Goal: Book appointment/travel/reservation

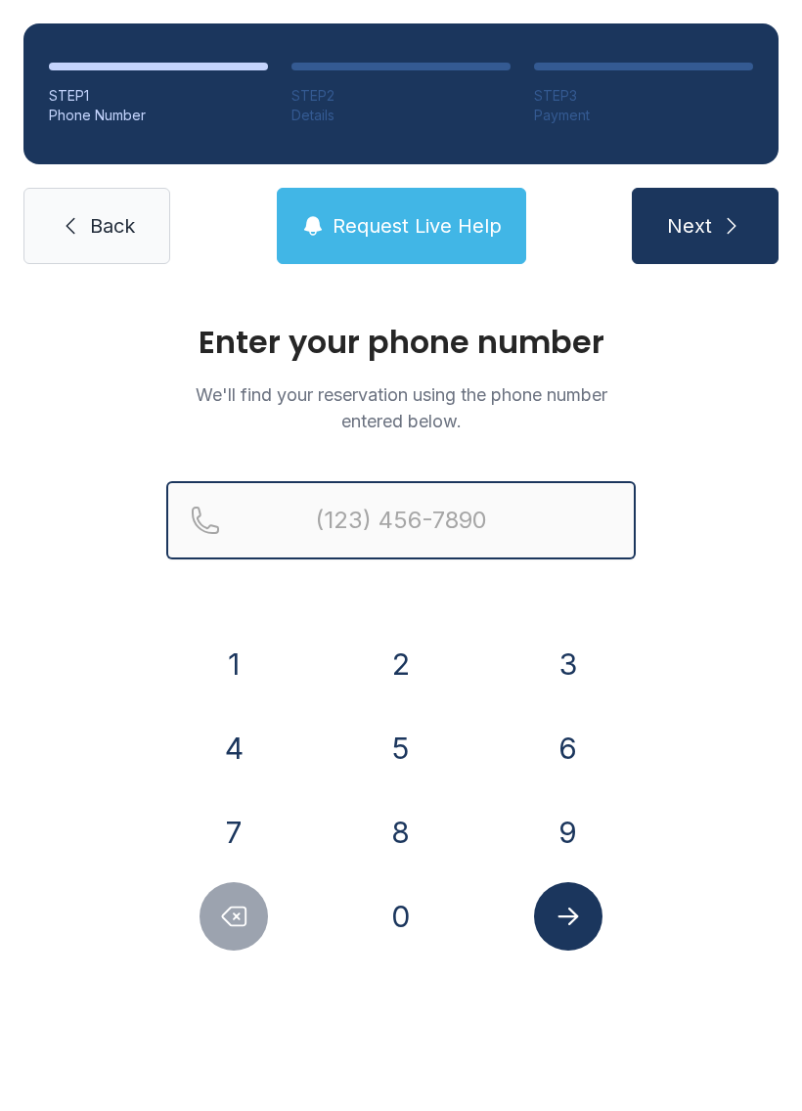
click at [292, 508] on input "Reservation phone number" at bounding box center [400, 520] width 469 height 78
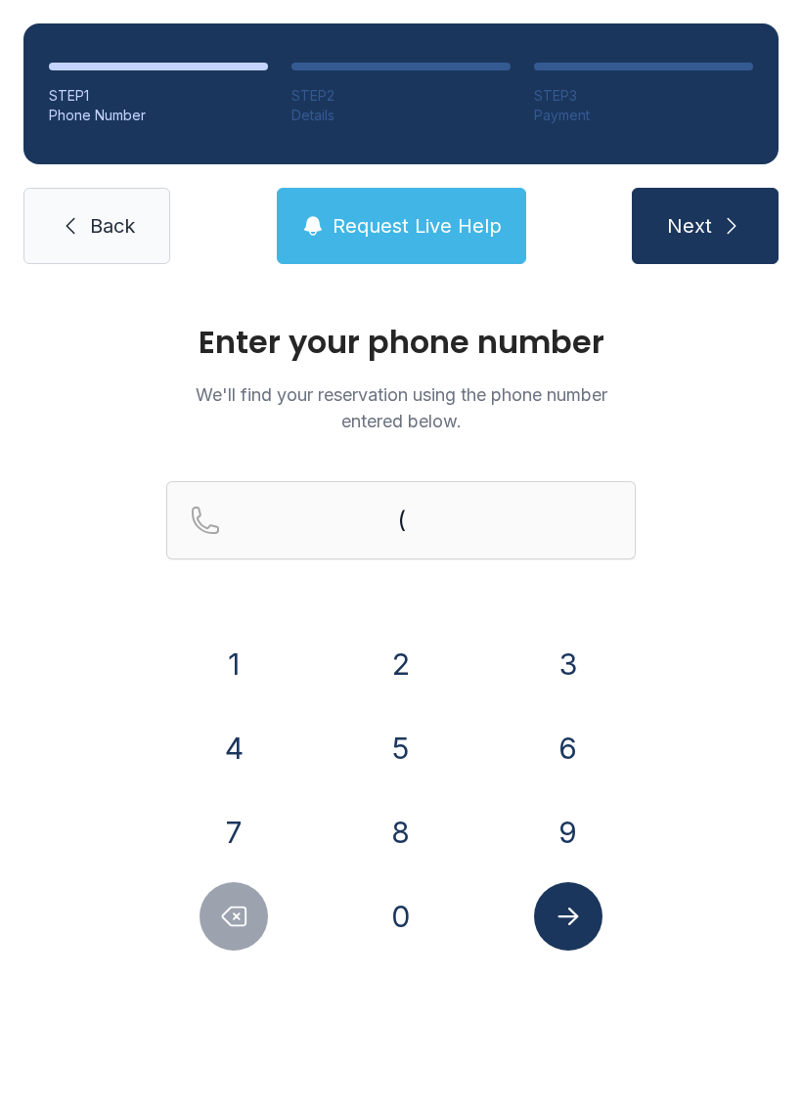
click at [567, 679] on button "3" at bounding box center [568, 664] width 68 height 68
click at [371, 685] on div "2" at bounding box center [401, 664] width 136 height 68
click at [242, 665] on button "1" at bounding box center [233, 664] width 68 height 68
click at [229, 912] on icon "Delete number" at bounding box center [233, 916] width 29 height 29
click at [552, 675] on button "3" at bounding box center [568, 664] width 68 height 68
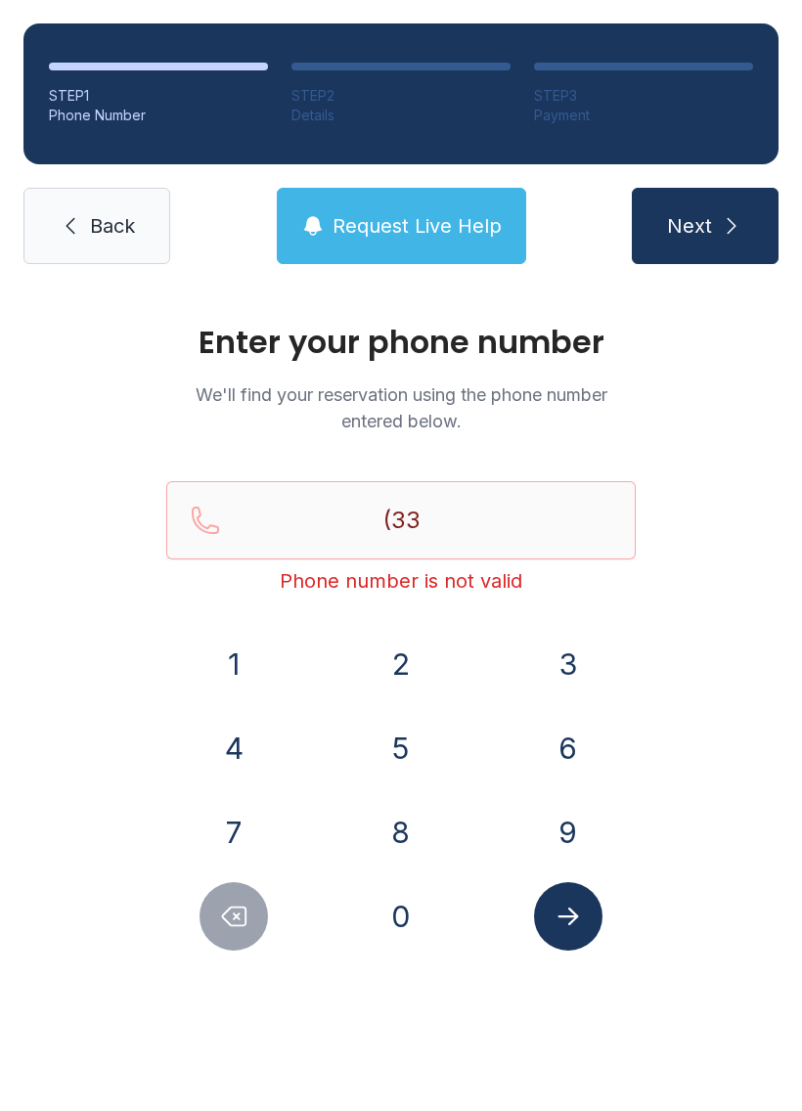
click at [232, 923] on icon "Delete number" at bounding box center [233, 916] width 29 height 29
click at [410, 663] on button "2" at bounding box center [401, 664] width 68 height 68
click at [246, 670] on button "1" at bounding box center [233, 664] width 68 height 68
click at [234, 826] on button "7" at bounding box center [233, 832] width 68 height 68
click at [380, 749] on button "5" at bounding box center [401, 748] width 68 height 68
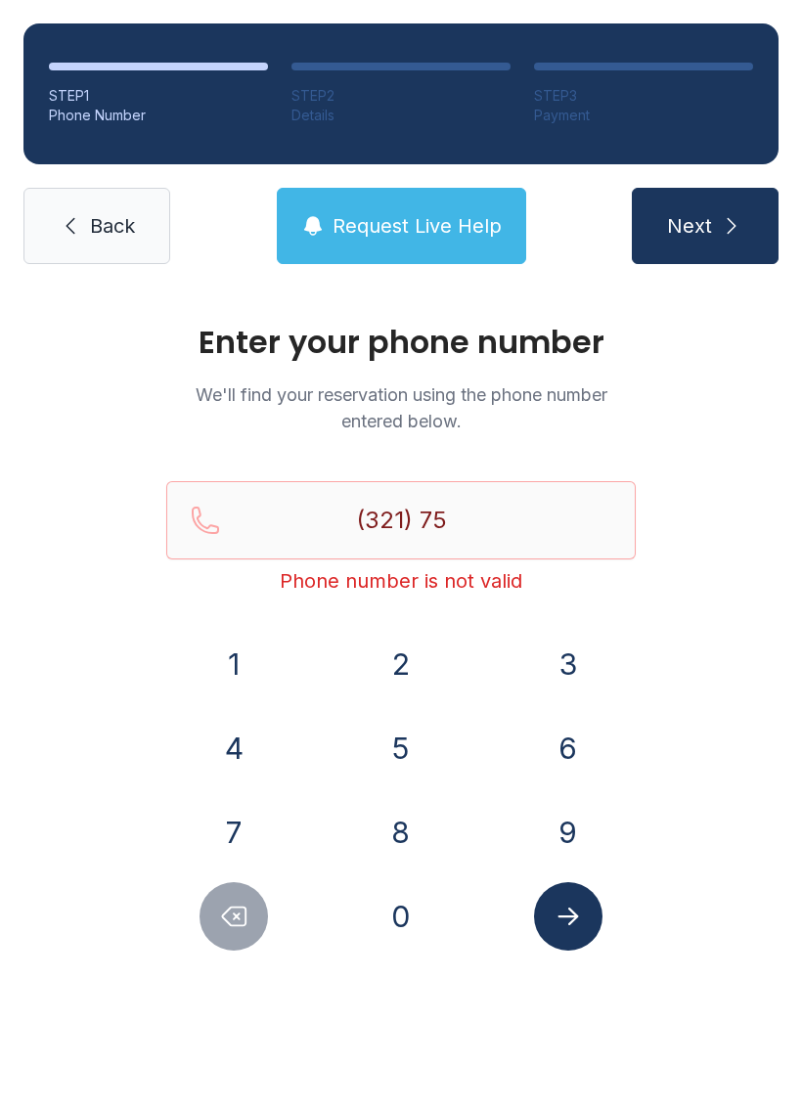
click at [397, 929] on button "0" at bounding box center [401, 916] width 68 height 68
click at [223, 765] on button "4" at bounding box center [233, 748] width 68 height 68
click at [230, 659] on button "1" at bounding box center [233, 664] width 68 height 68
click at [407, 666] on button "2" at bounding box center [401, 664] width 68 height 68
click at [584, 833] on button "9" at bounding box center [568, 832] width 68 height 68
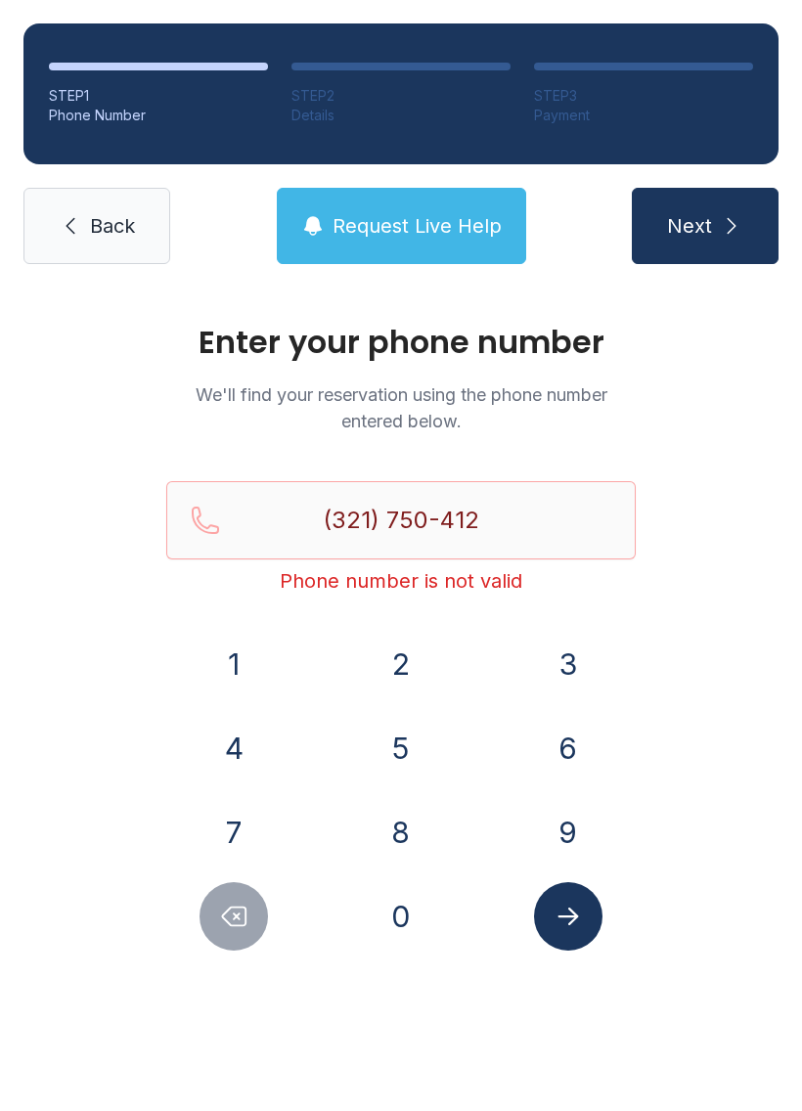
type input "[PHONE_NUMBER]"
click at [722, 211] on button "Next" at bounding box center [705, 226] width 147 height 76
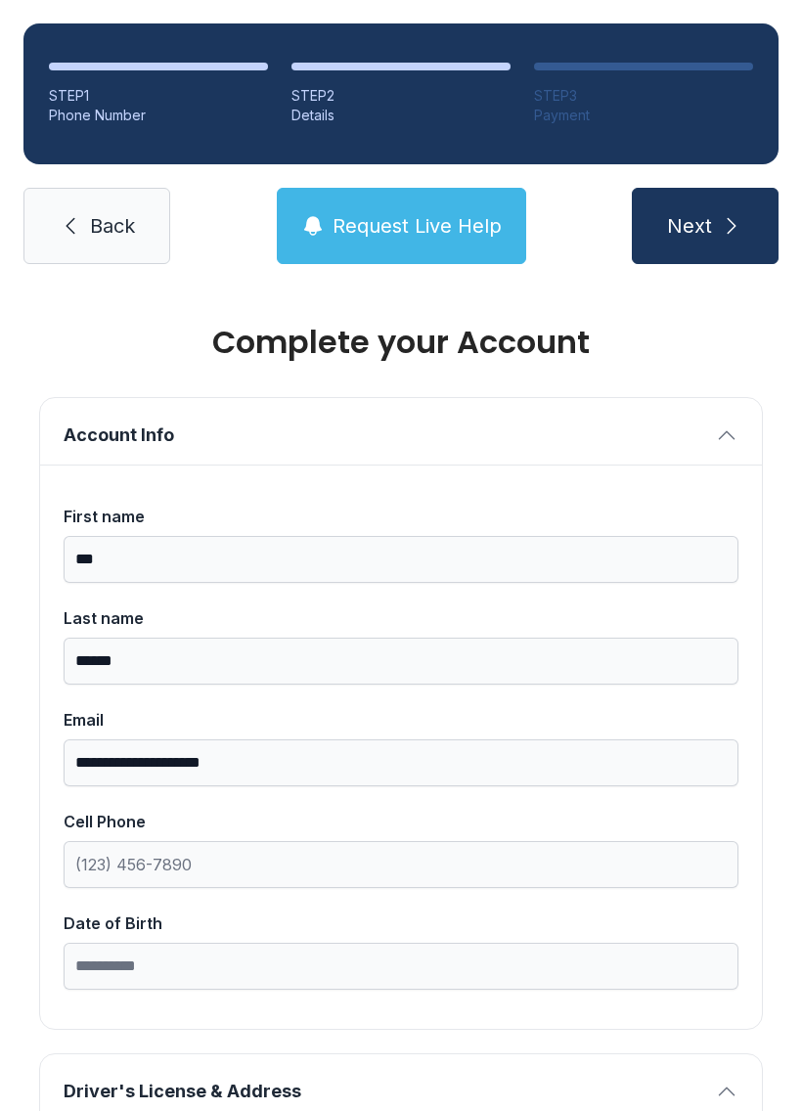
click at [720, 221] on icon "submit" at bounding box center [731, 225] width 23 height 23
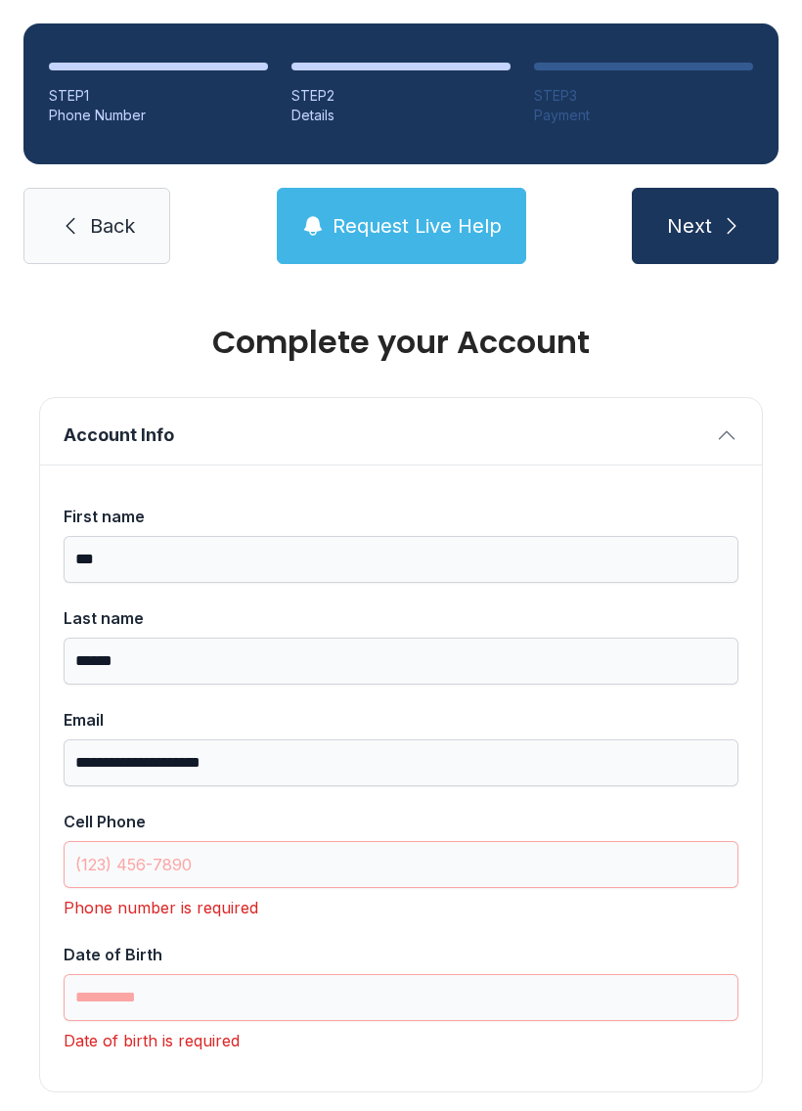
type input "*"
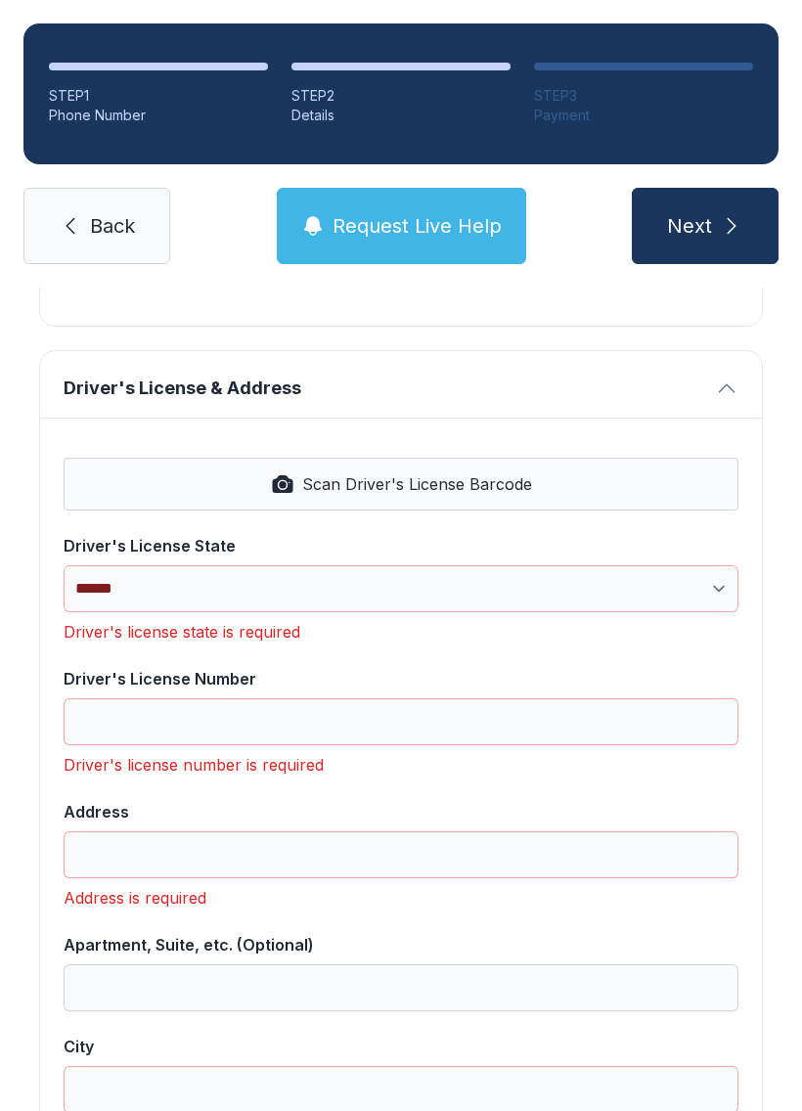
scroll to position [764, 0]
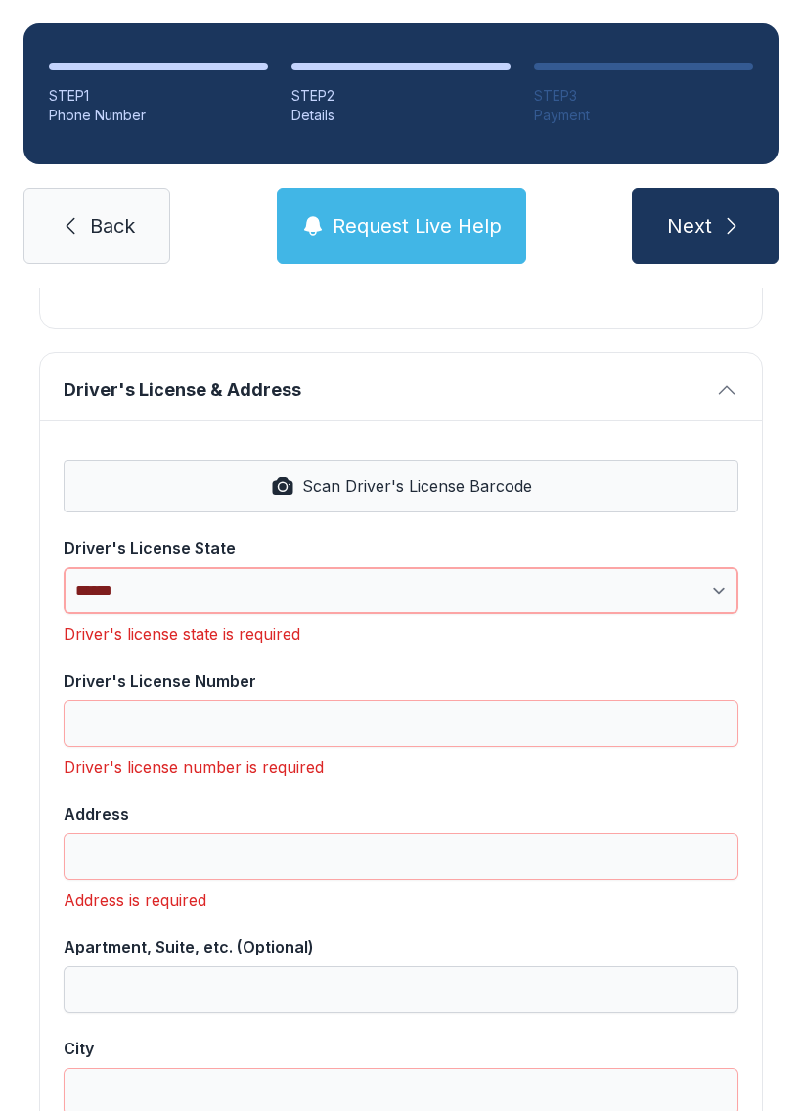
click at [696, 600] on select "**********" at bounding box center [401, 590] width 675 height 47
select select "**"
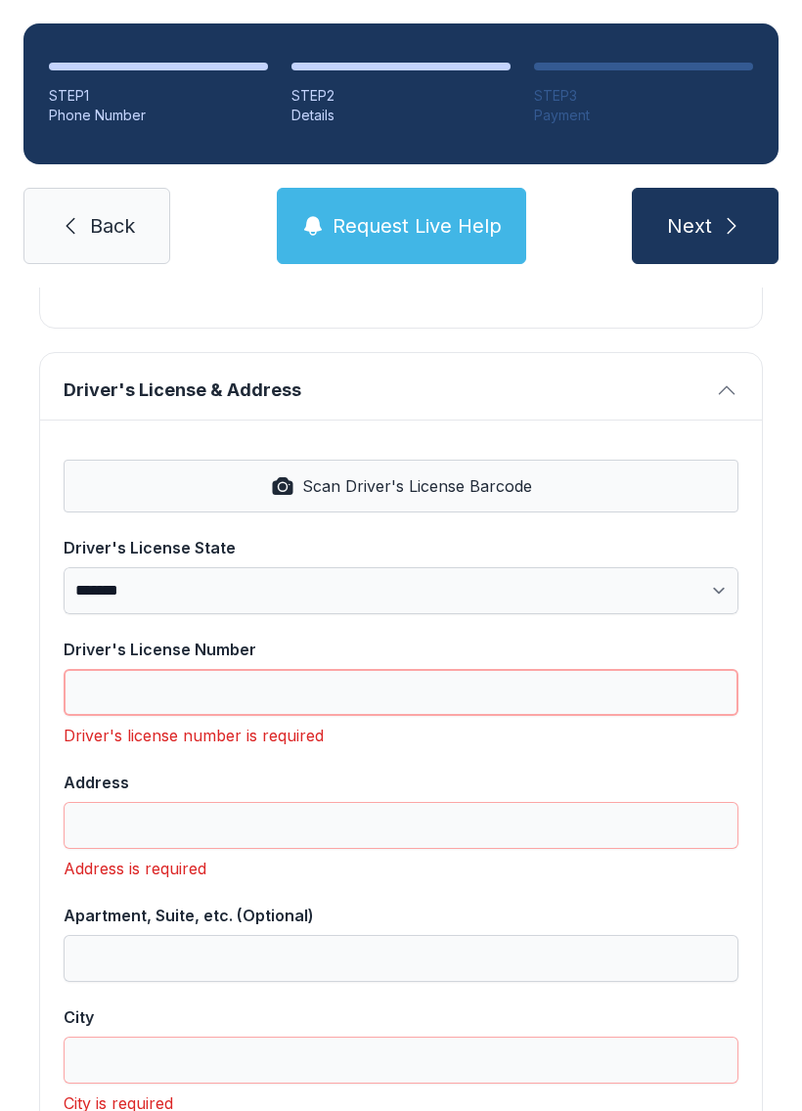
click at [279, 707] on input "Driver's License Number" at bounding box center [401, 692] width 675 height 47
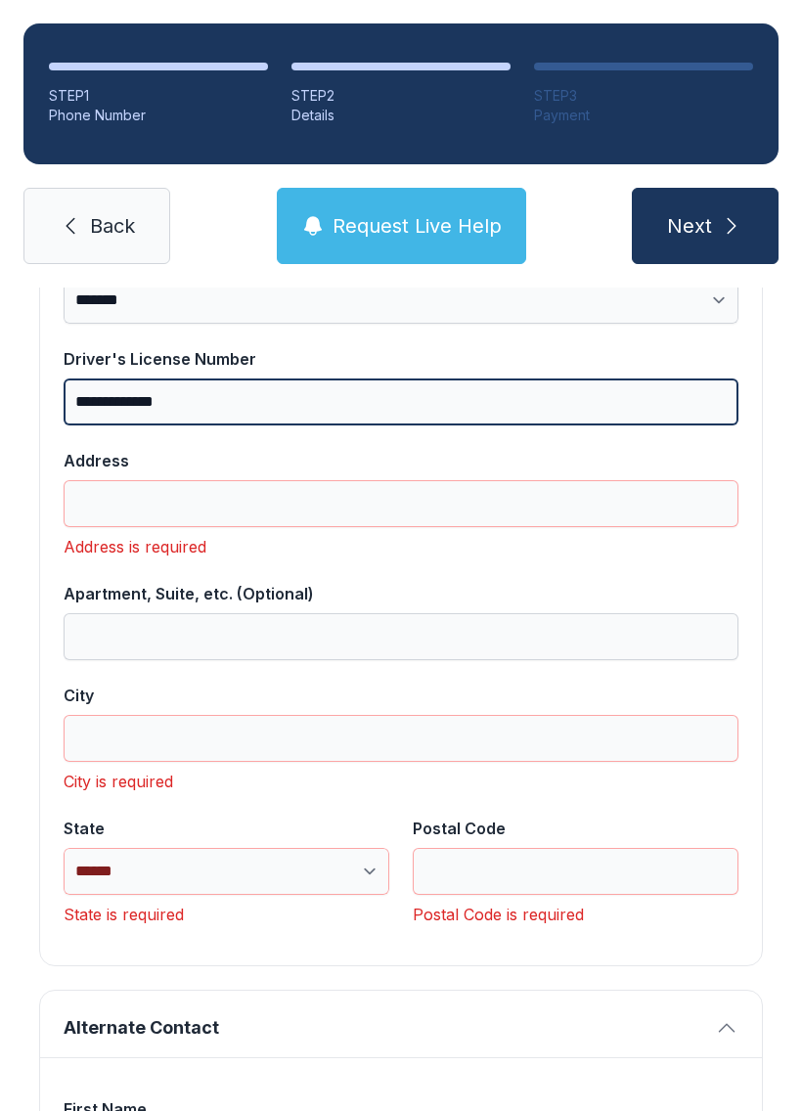
scroll to position [1055, 0]
type input "**********"
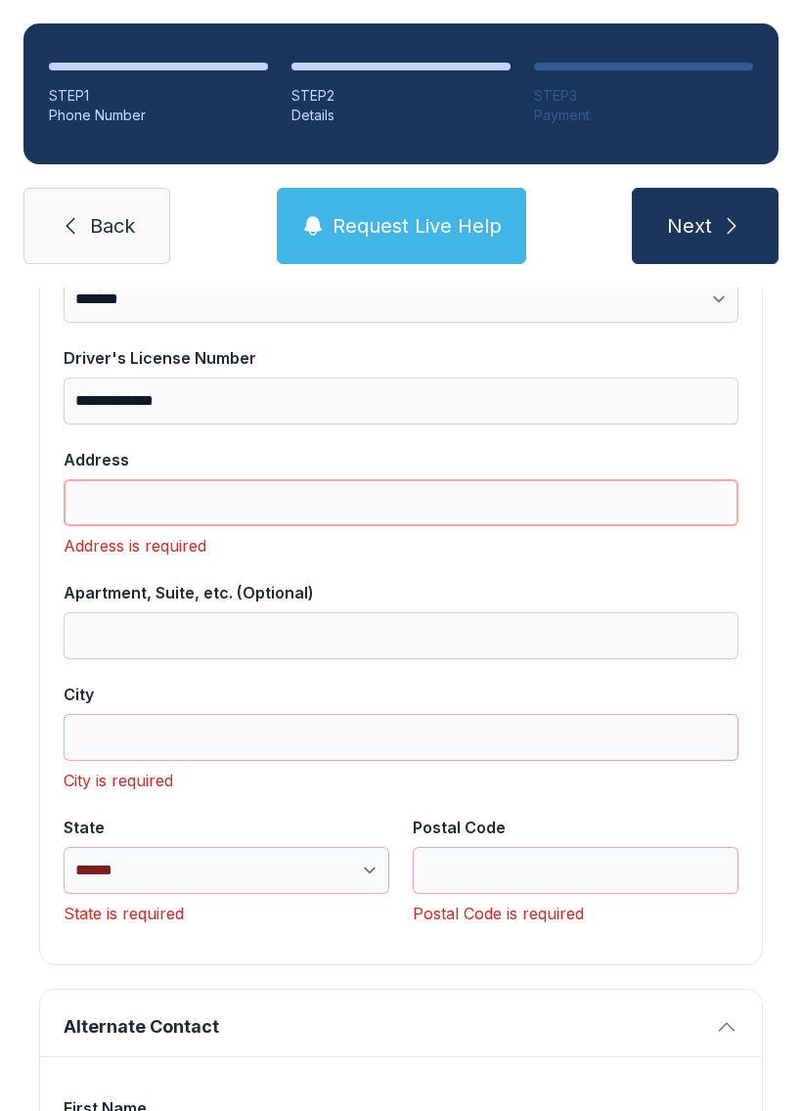
click at [160, 509] on input "Address" at bounding box center [401, 502] width 675 height 47
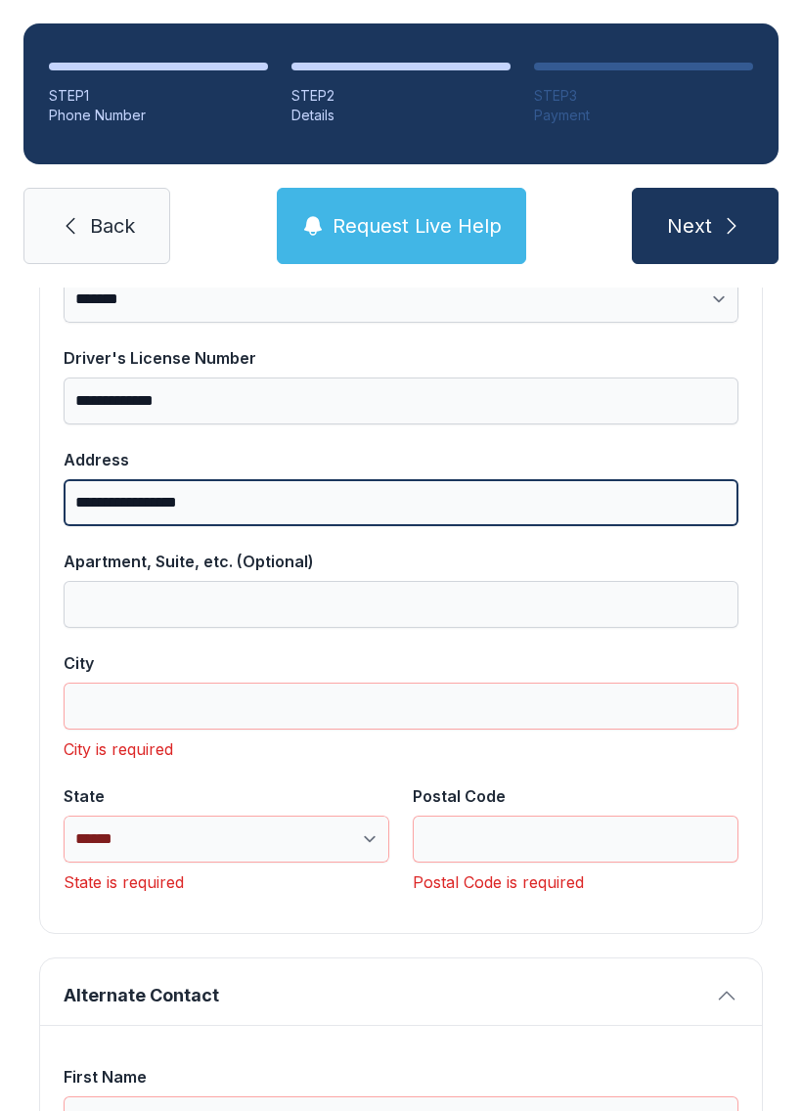
type input "**********"
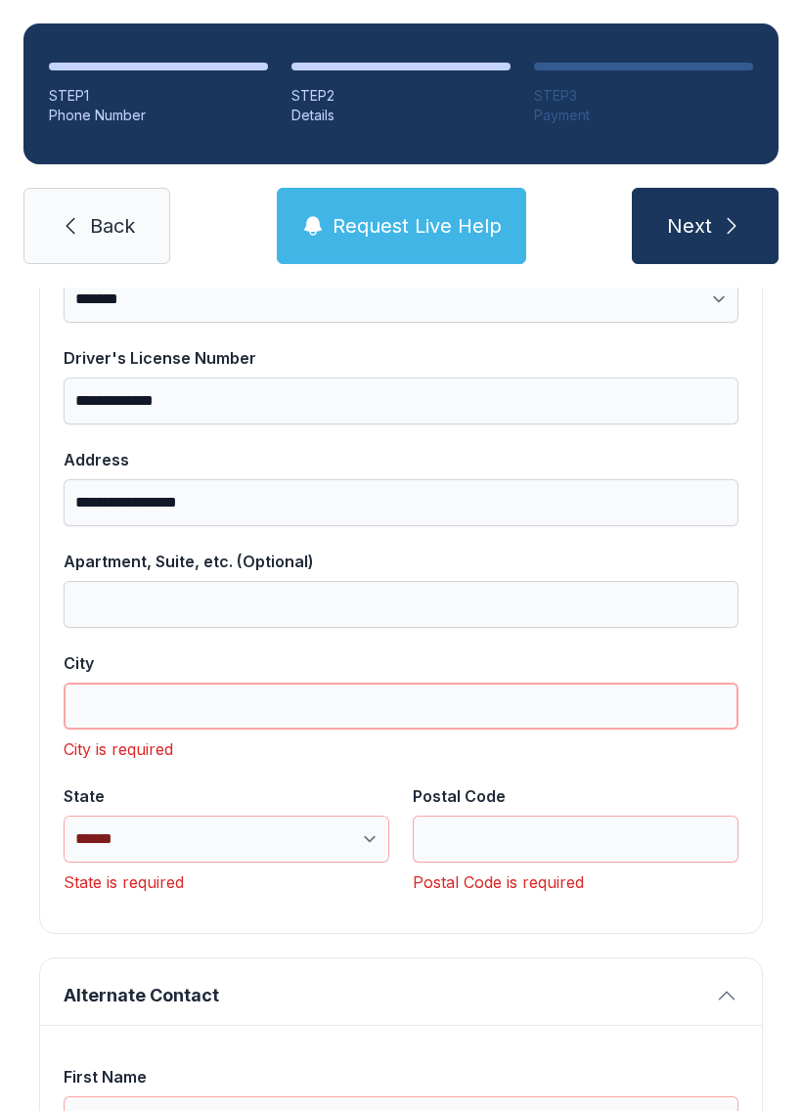
click at [298, 704] on input "City" at bounding box center [401, 706] width 675 height 47
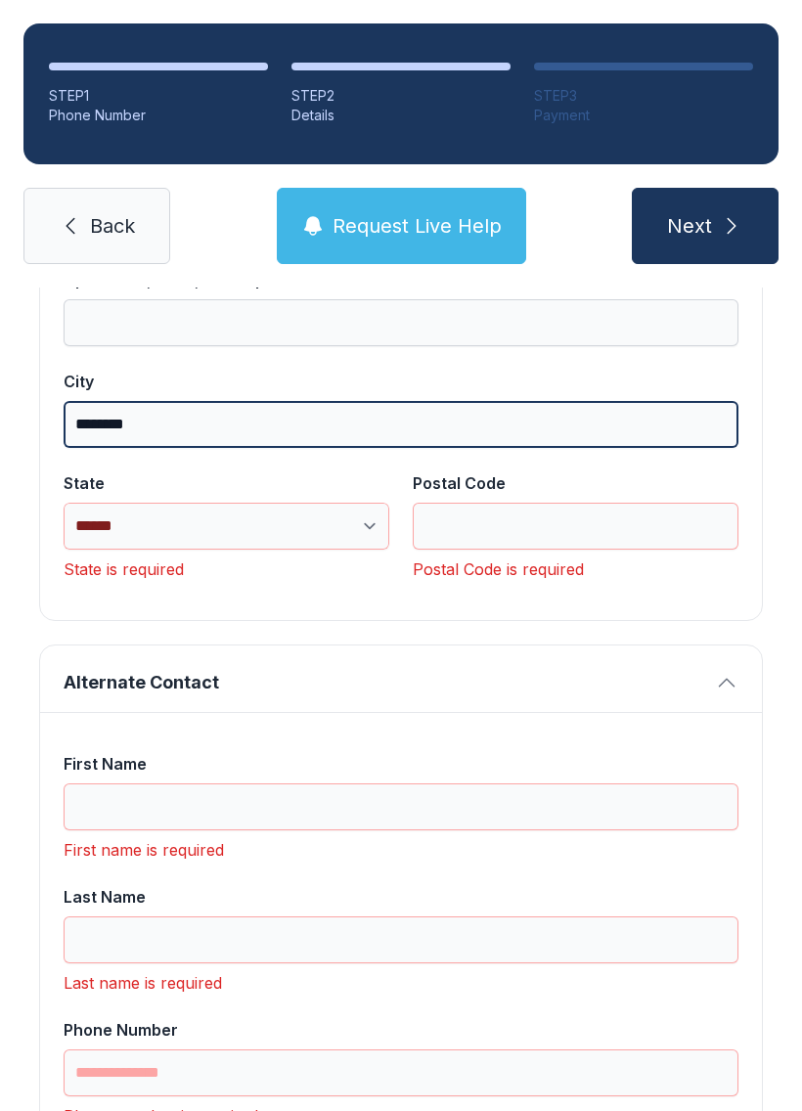
scroll to position [1341, 0]
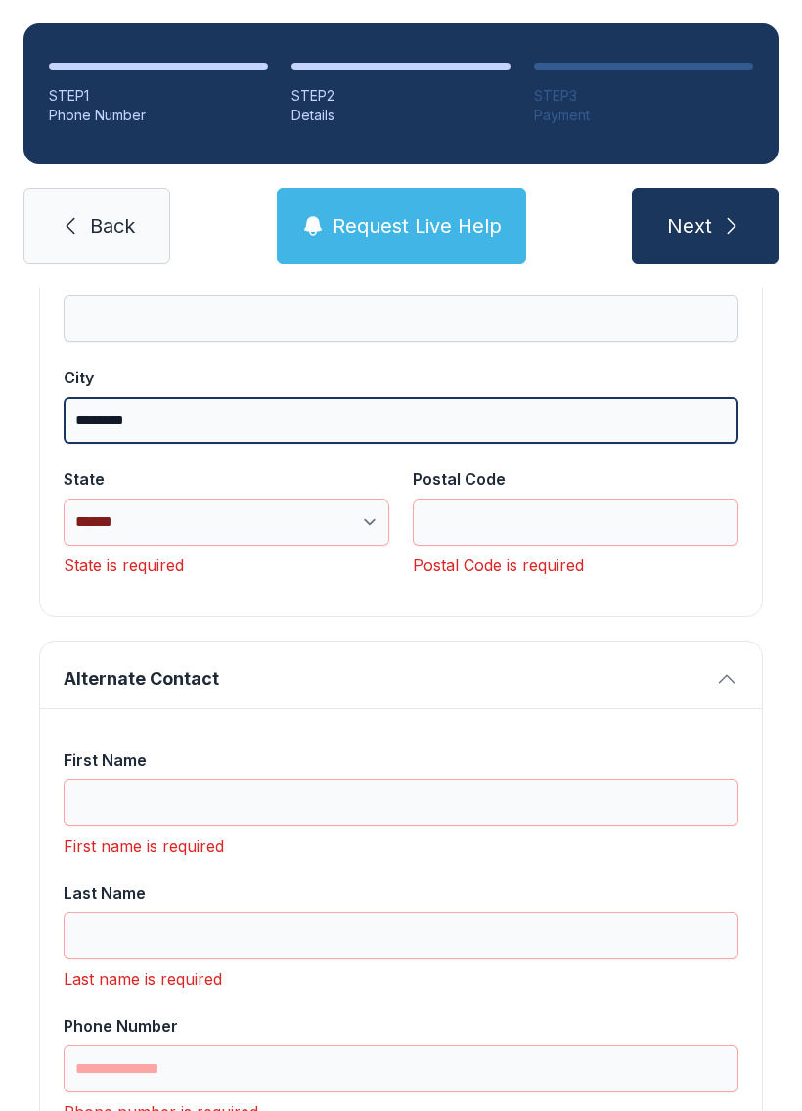
type input "********"
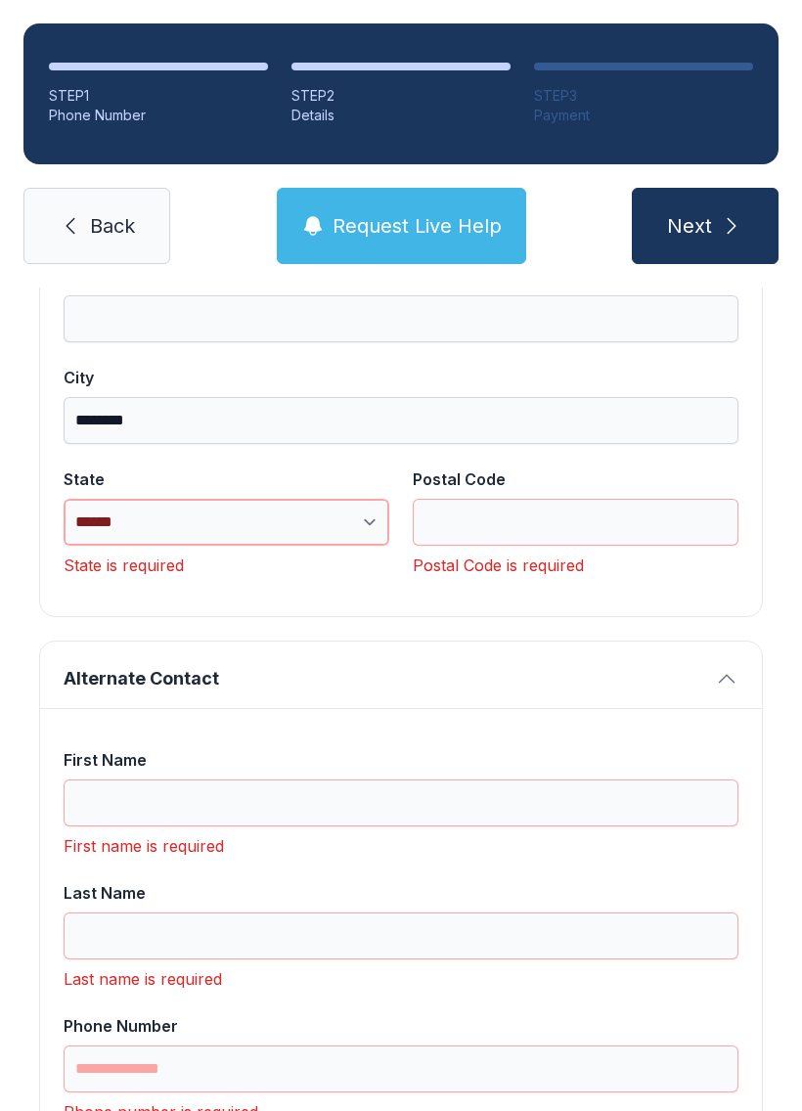
click at [350, 533] on select "**********" at bounding box center [227, 522] width 326 height 47
select select "**"
click at [552, 522] on input "Postal Code" at bounding box center [576, 522] width 326 height 47
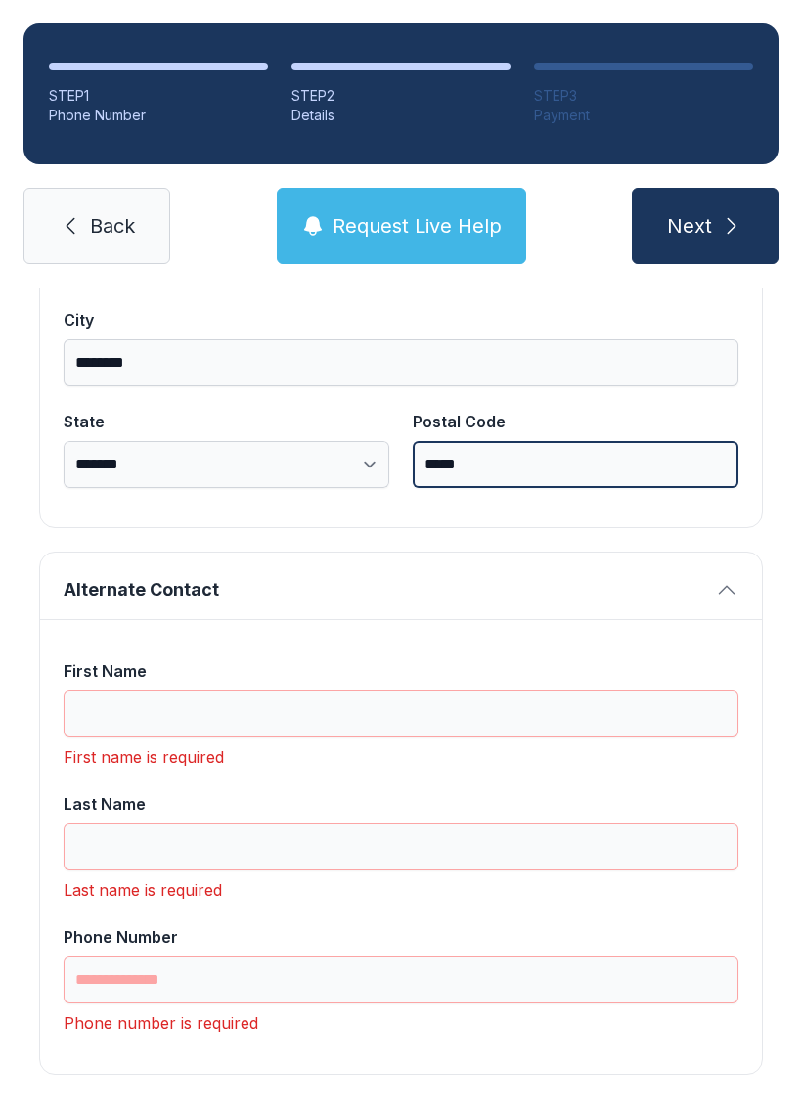
scroll to position [1397, 0]
type input "*****"
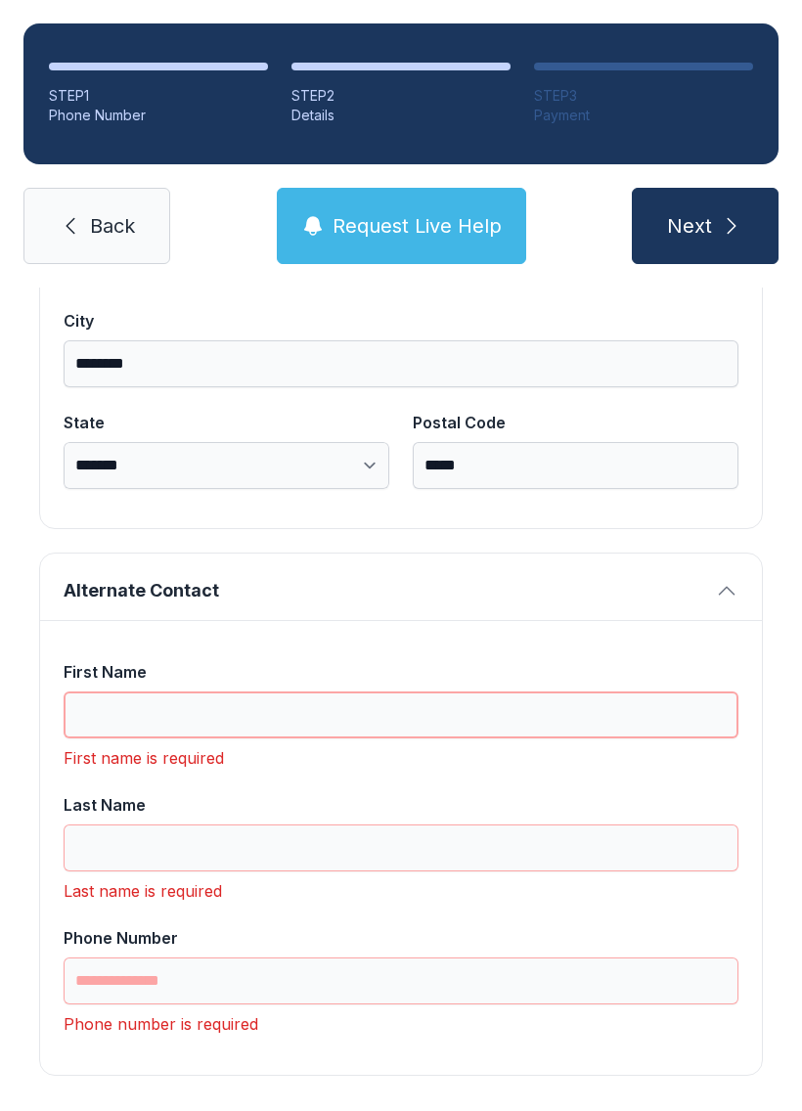
click at [144, 719] on input "First Name" at bounding box center [401, 714] width 675 height 47
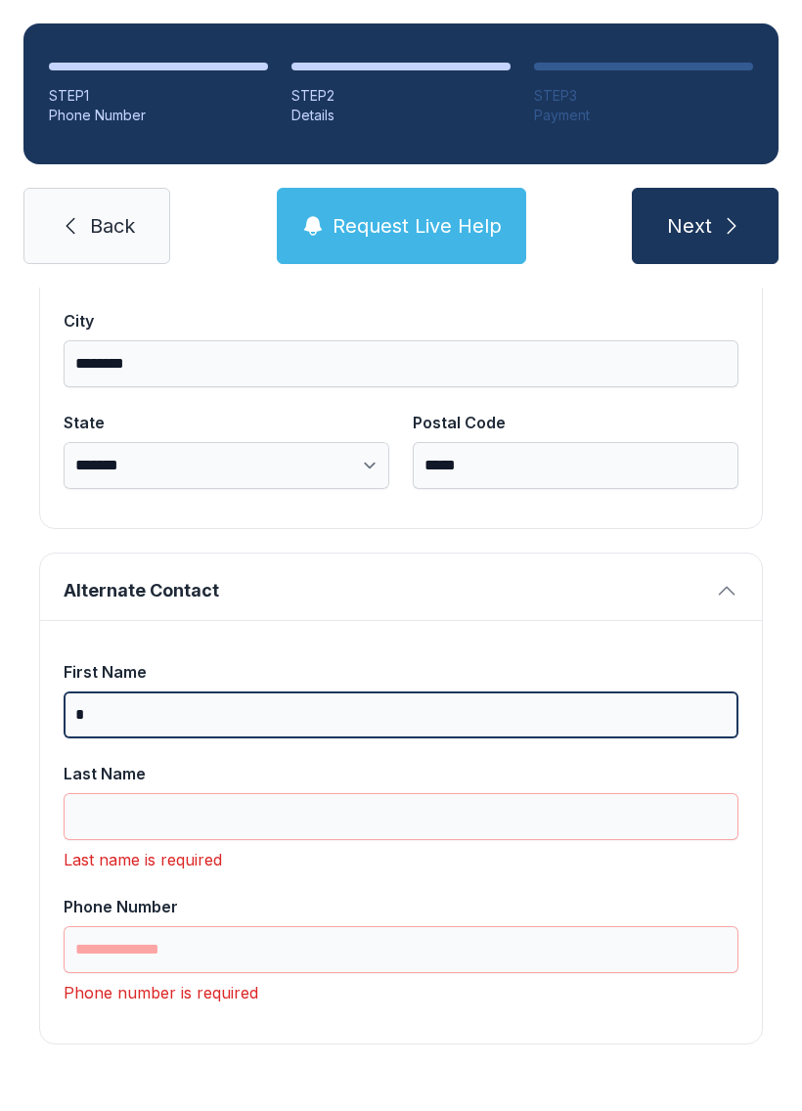
scroll to position [1366, 0]
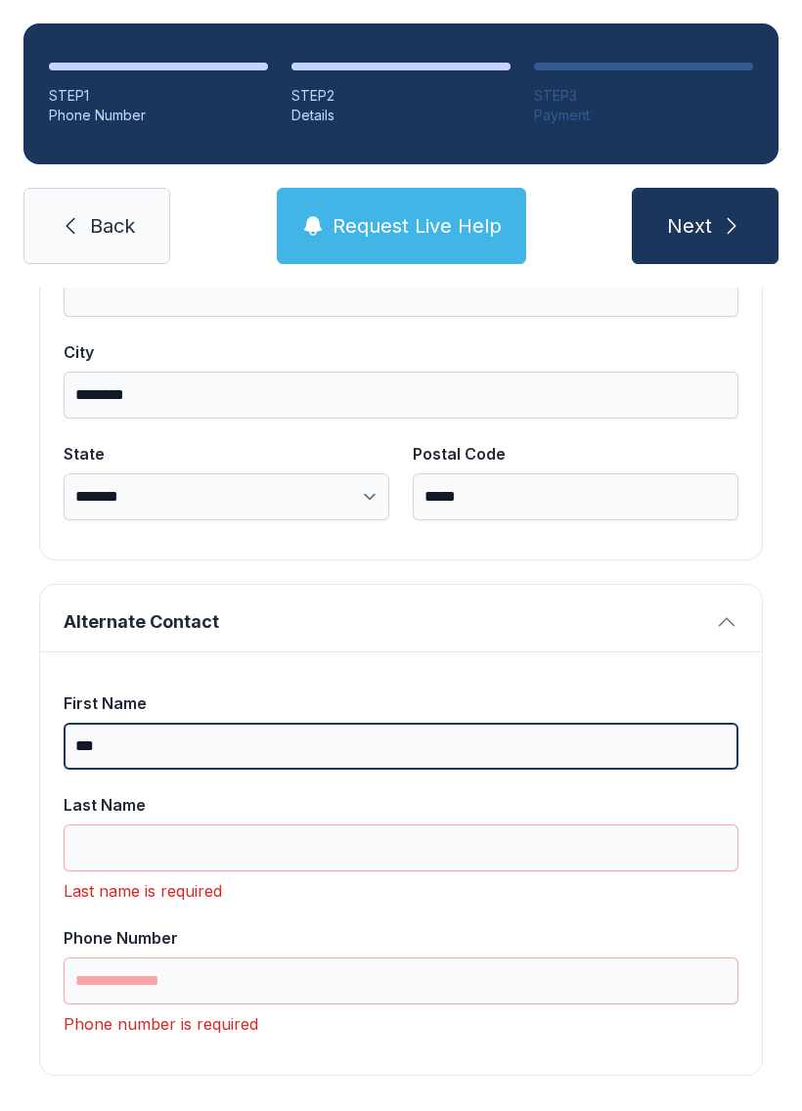
type input "*"
type input "********"
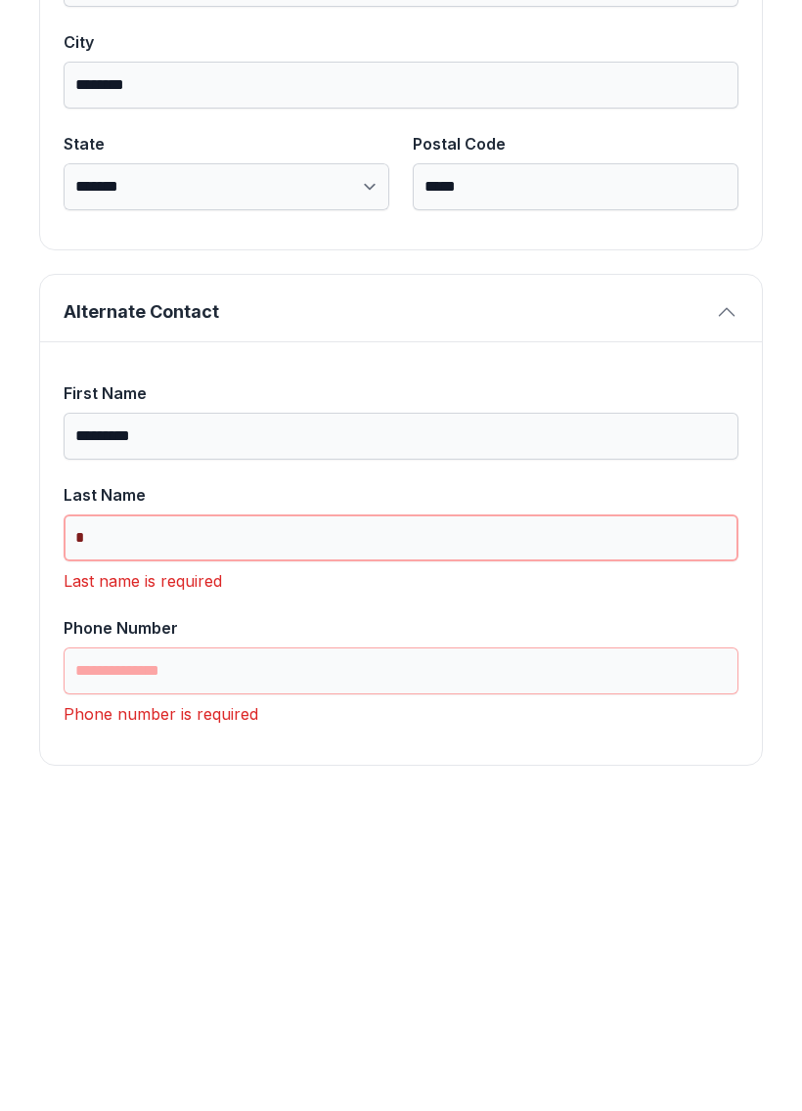
scroll to position [1335, 0]
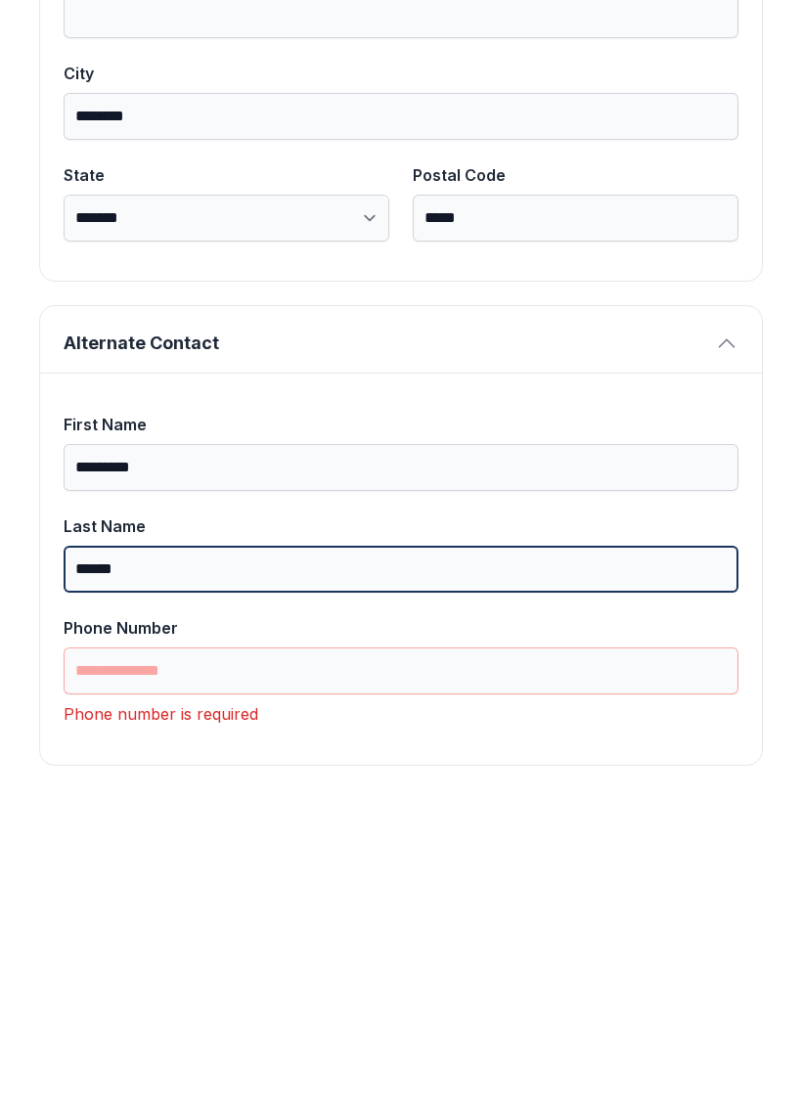
type input "******"
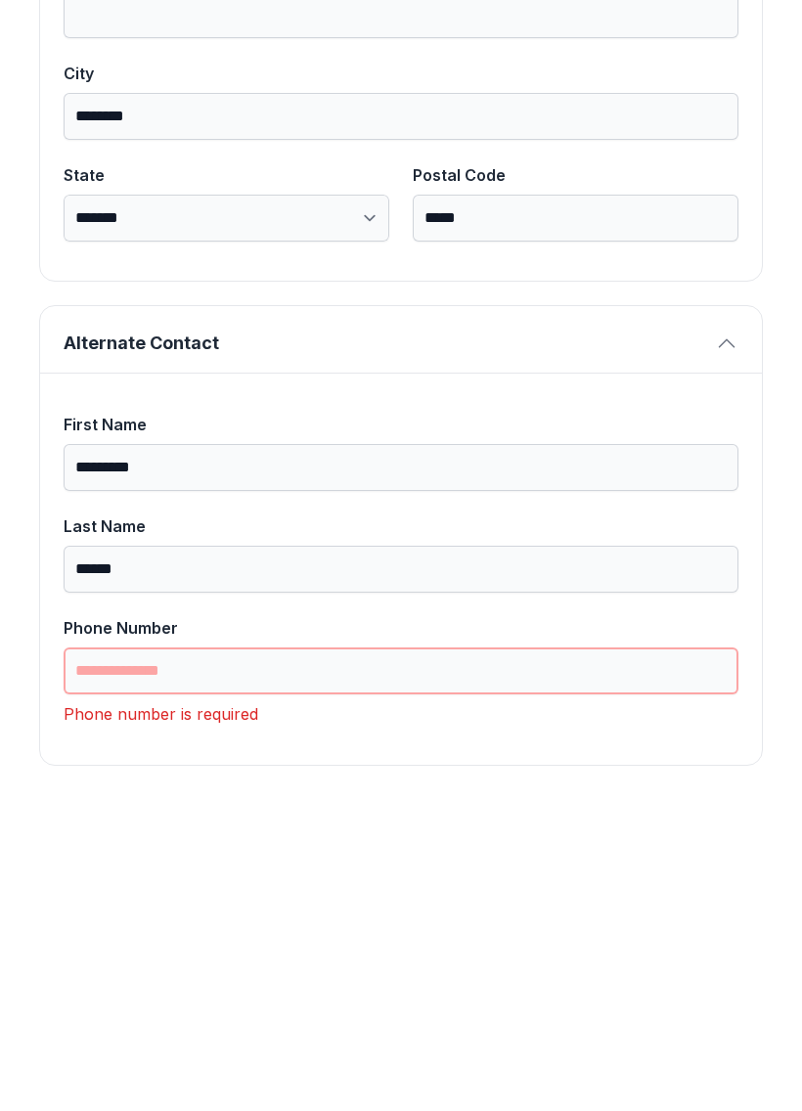
click at [378, 957] on input "Phone Number" at bounding box center [401, 980] width 675 height 47
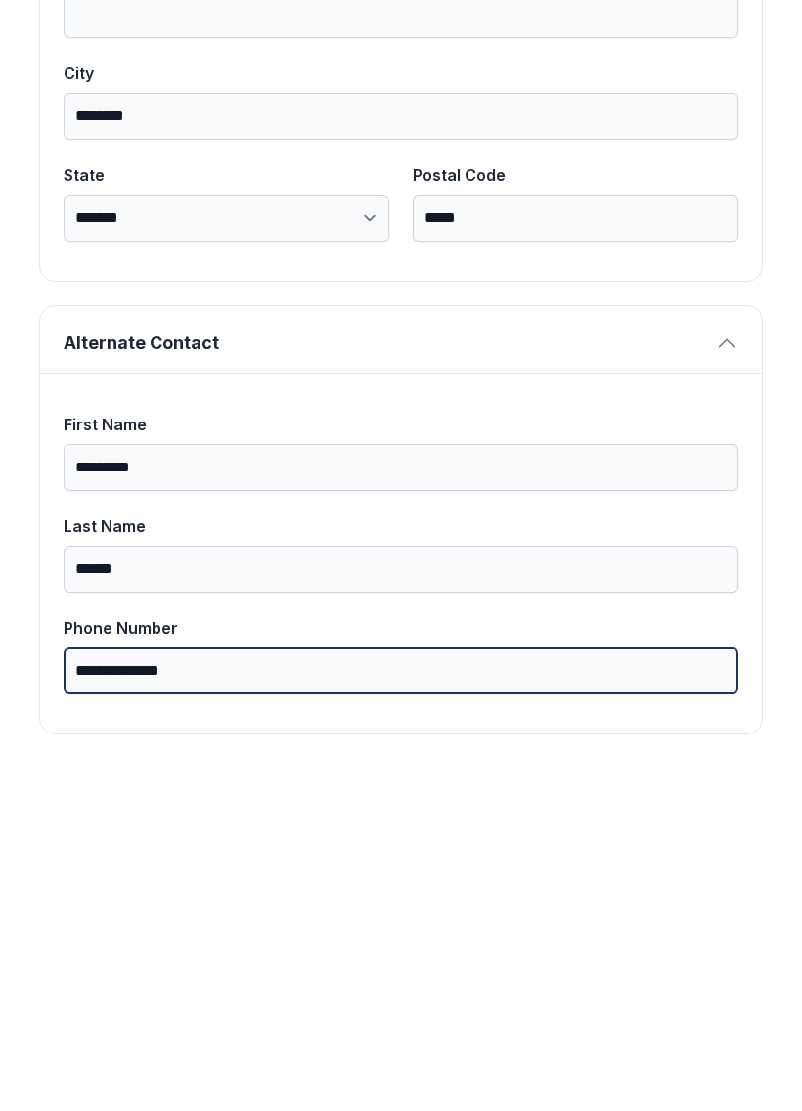
scroll to position [1304, 0]
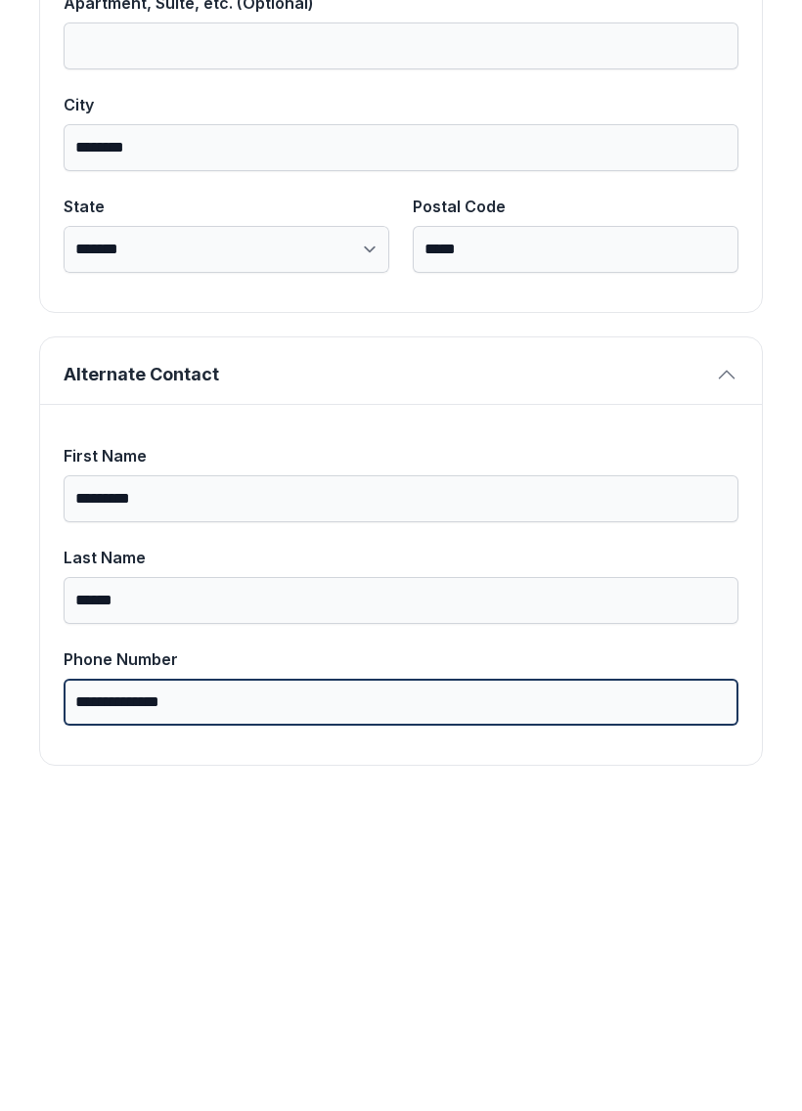
type input "**********"
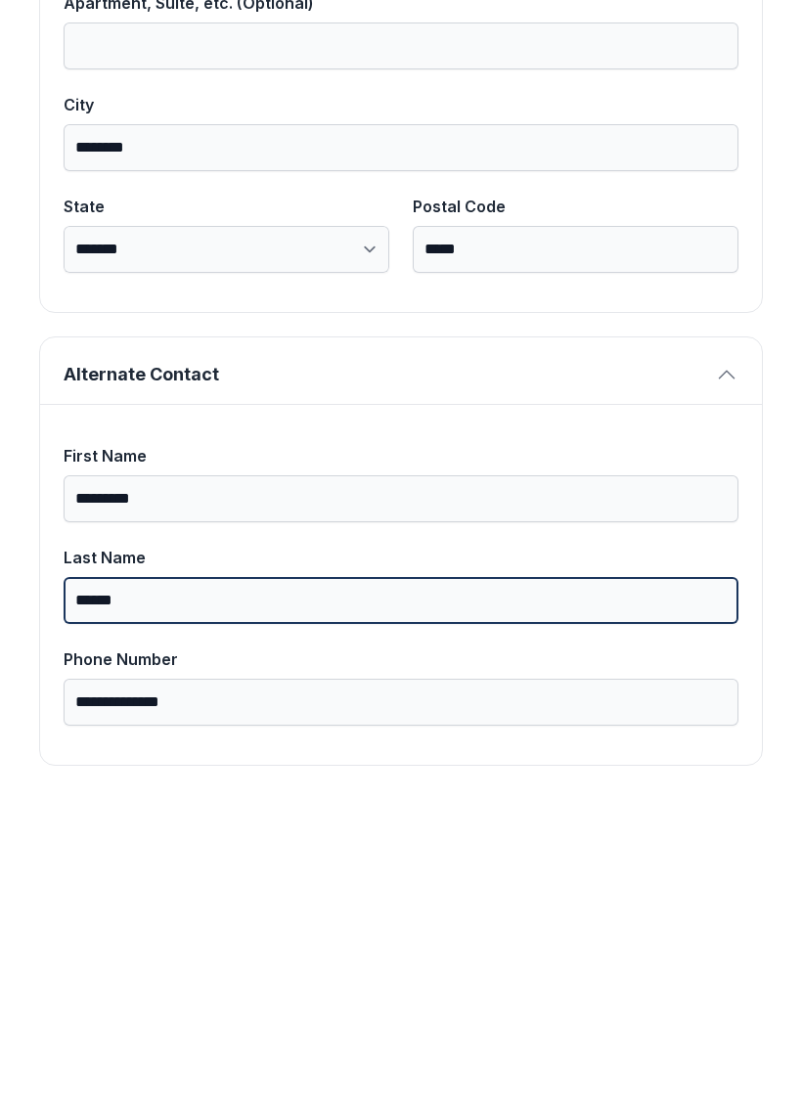
click at [704, 188] on button "Next" at bounding box center [705, 226] width 147 height 76
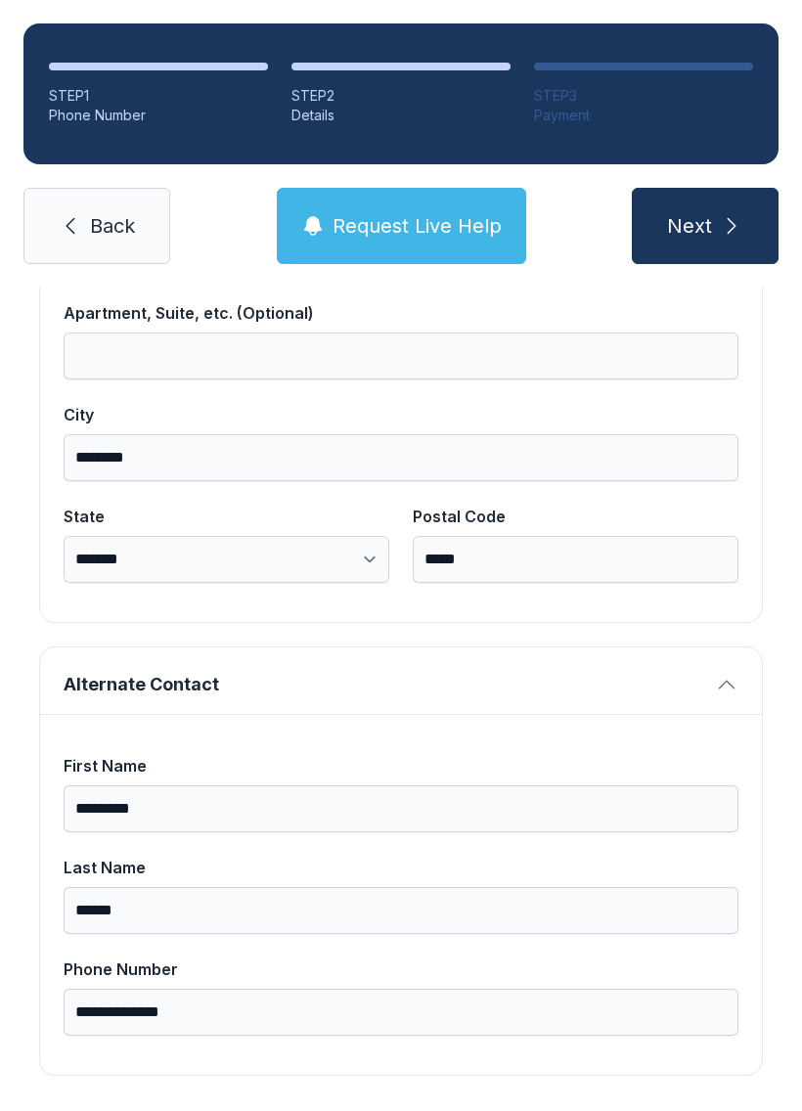
click at [721, 188] on button "Next" at bounding box center [705, 226] width 147 height 76
click at [717, 188] on button "Next" at bounding box center [705, 226] width 147 height 76
click at [710, 212] on span "Next" at bounding box center [689, 225] width 45 height 27
click at [739, 214] on icon "submit" at bounding box center [731, 225] width 23 height 23
click at [738, 214] on icon "submit" at bounding box center [731, 225] width 23 height 23
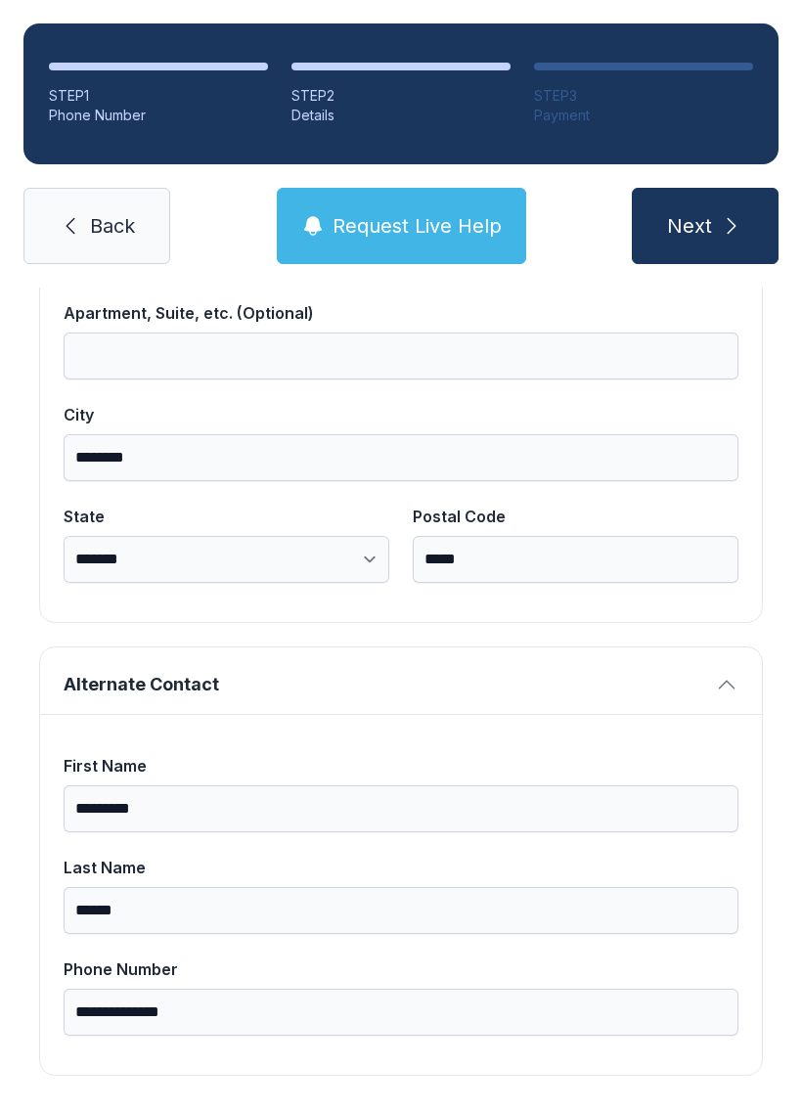
click at [739, 214] on icon "submit" at bounding box center [731, 225] width 23 height 23
click at [738, 214] on icon "submit" at bounding box center [731, 225] width 23 height 23
click at [714, 188] on button "Next" at bounding box center [705, 226] width 147 height 76
click at [737, 214] on icon "submit" at bounding box center [731, 225] width 23 height 23
type input "("
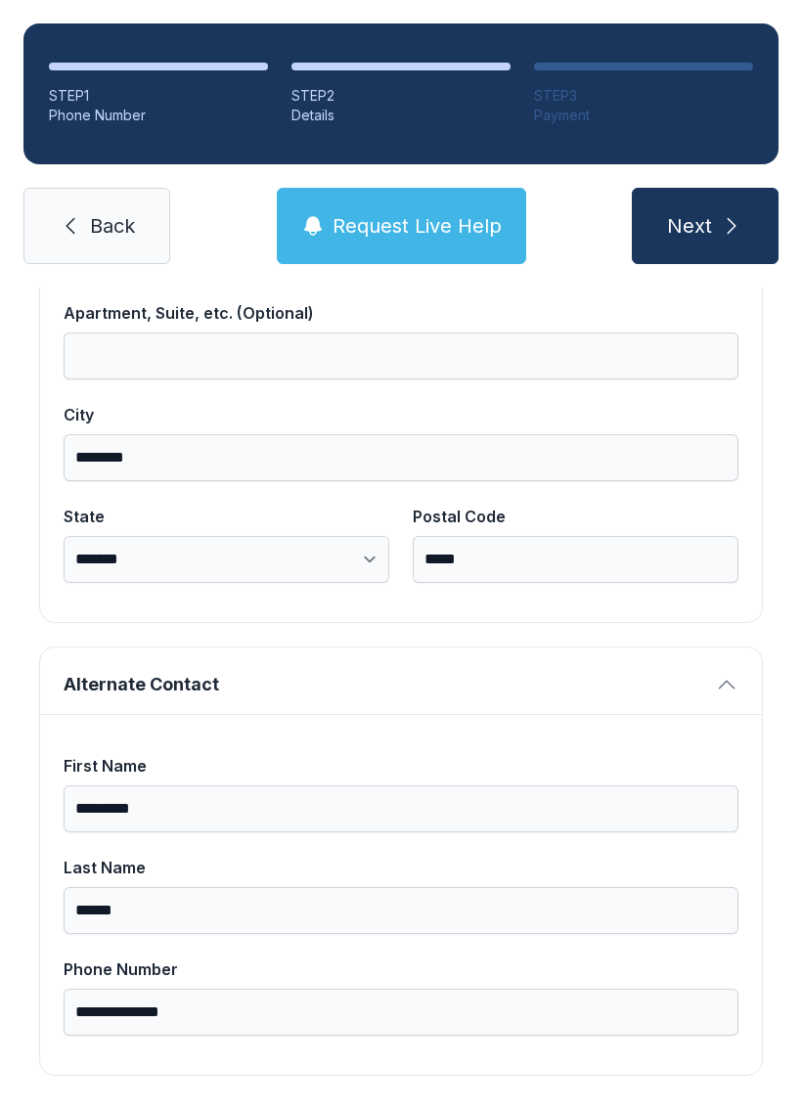
click at [704, 188] on button "Next" at bounding box center [705, 226] width 147 height 76
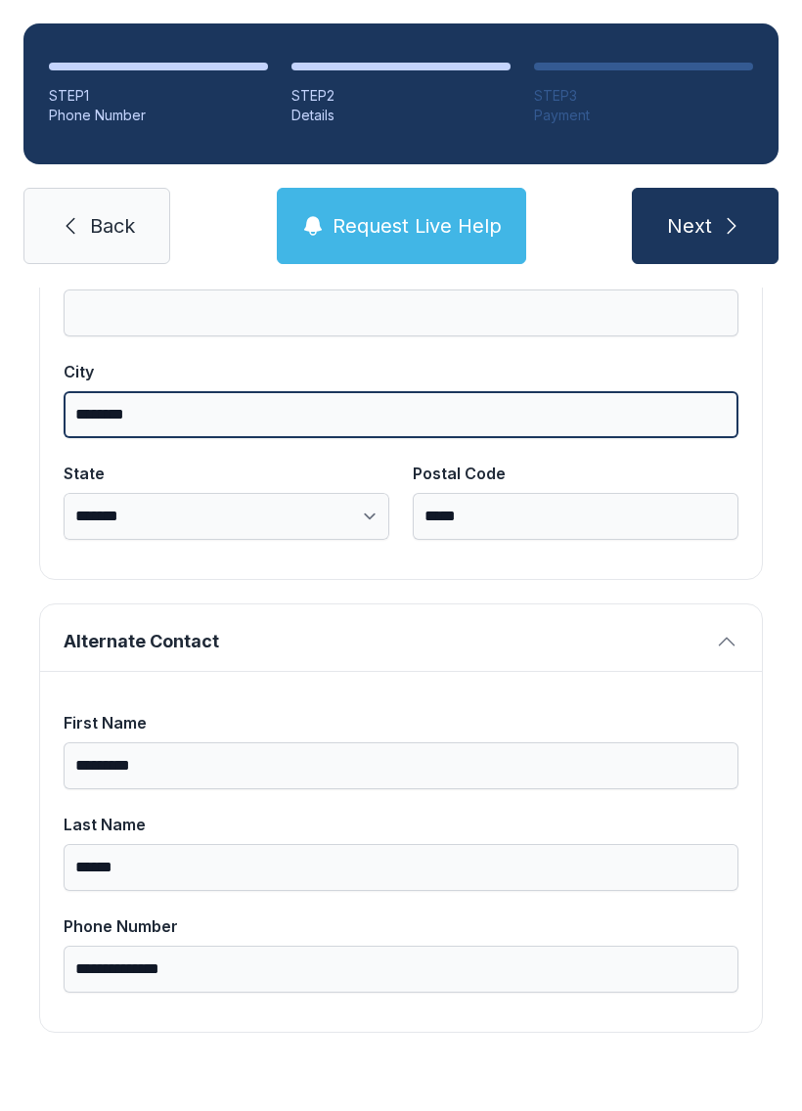
click at [557, 391] on input "********" at bounding box center [401, 414] width 675 height 47
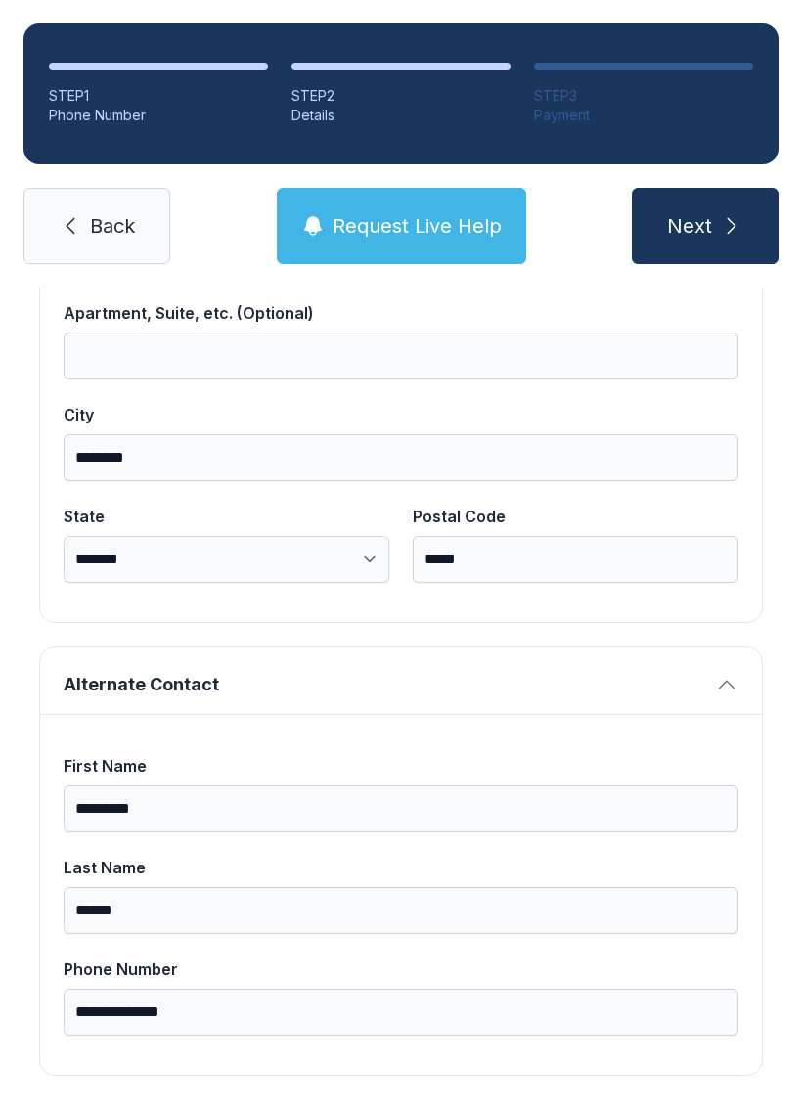
click at [712, 188] on button "Next" at bounding box center [705, 226] width 147 height 76
click at [727, 214] on icon "submit" at bounding box center [731, 225] width 23 height 23
click at [725, 214] on icon "submit" at bounding box center [731, 225] width 23 height 23
click at [724, 214] on icon "submit" at bounding box center [731, 225] width 23 height 23
type input "("
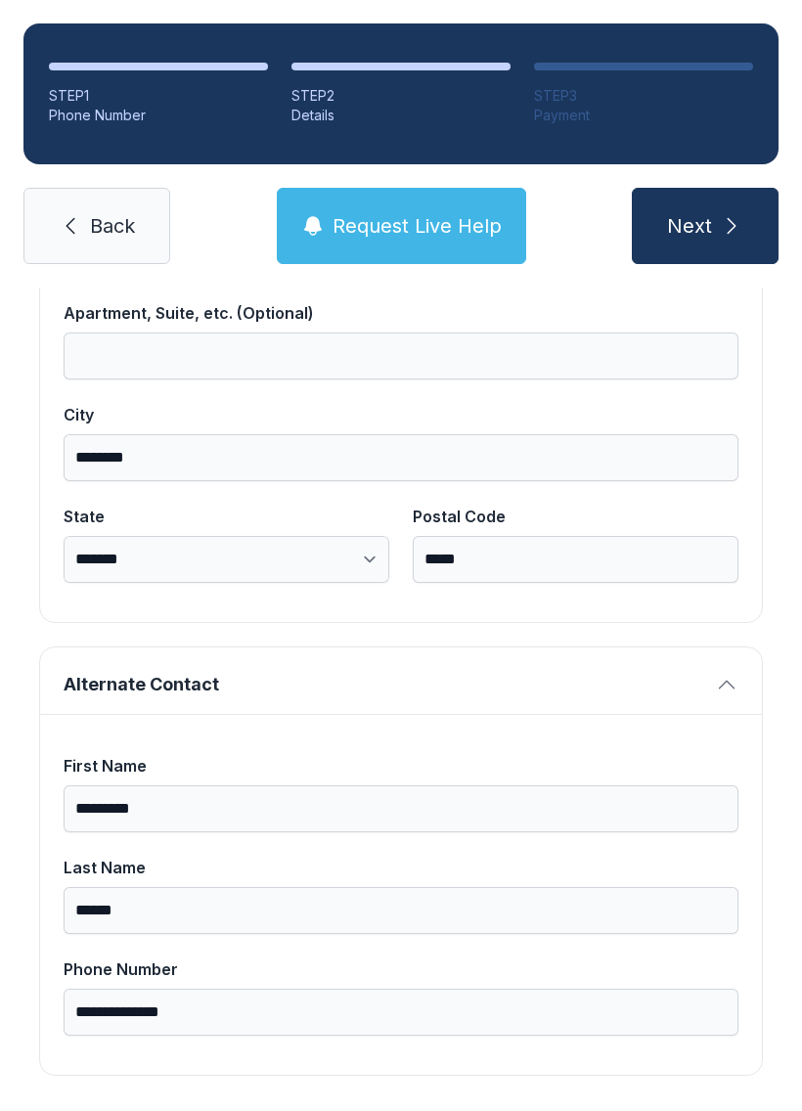
click at [709, 212] on span "Next" at bounding box center [689, 225] width 45 height 27
click at [718, 188] on button "Next" at bounding box center [705, 226] width 147 height 76
type input "("
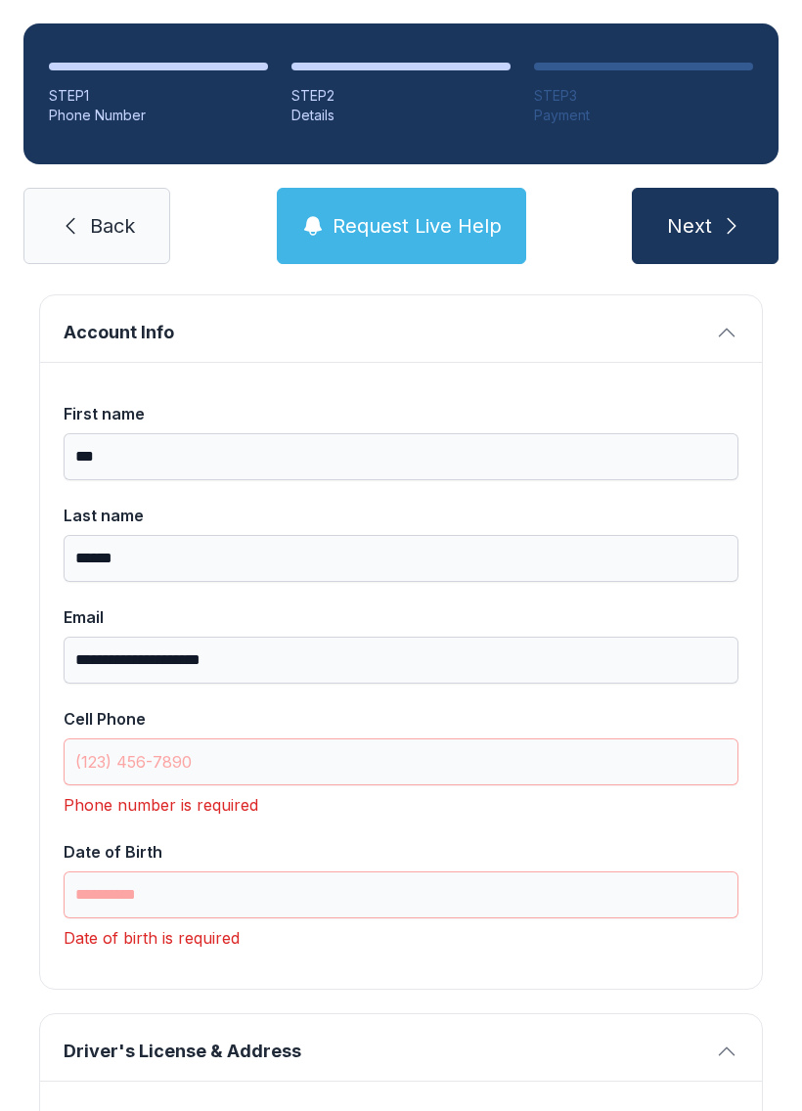
scroll to position [111, 0]
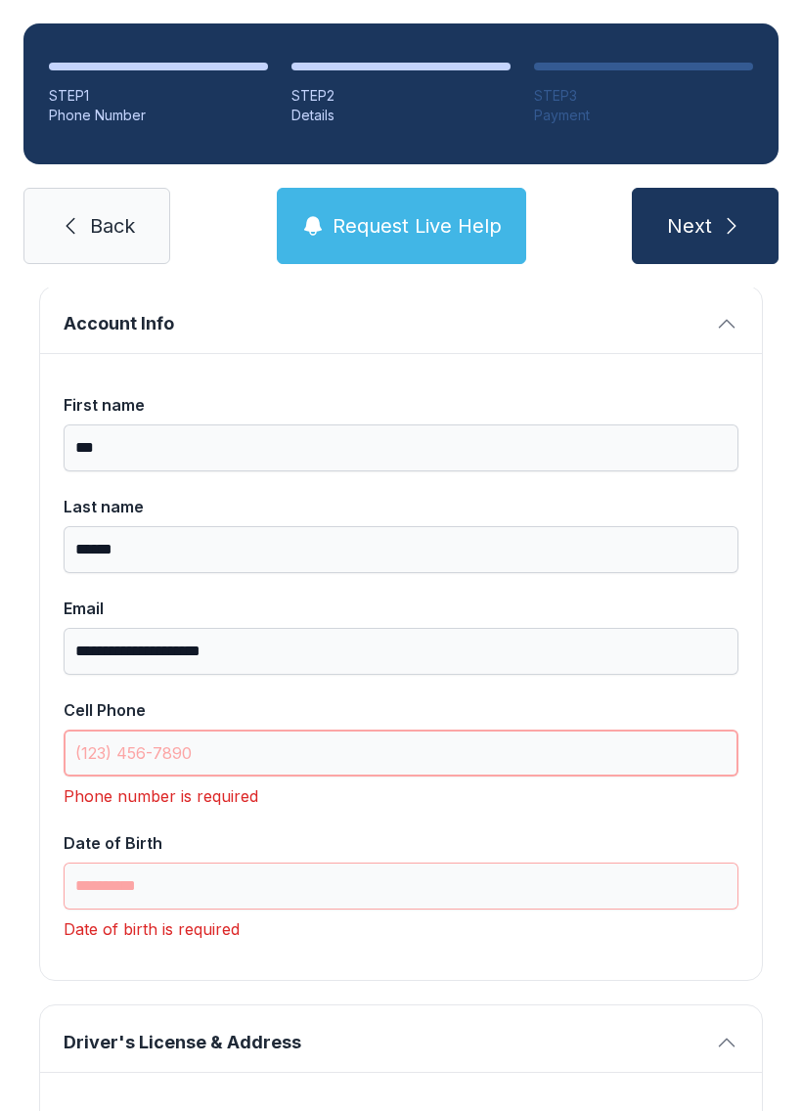
click at [267, 730] on input "Cell Phone" at bounding box center [401, 753] width 675 height 47
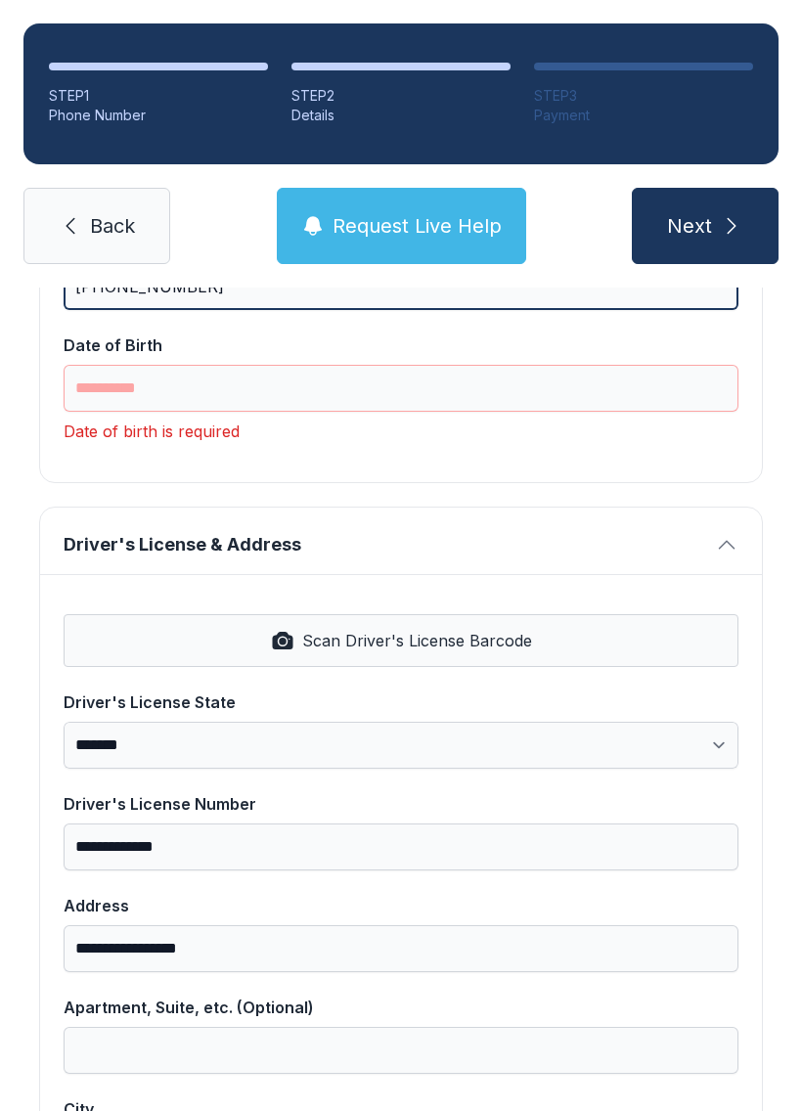
scroll to position [574, 0]
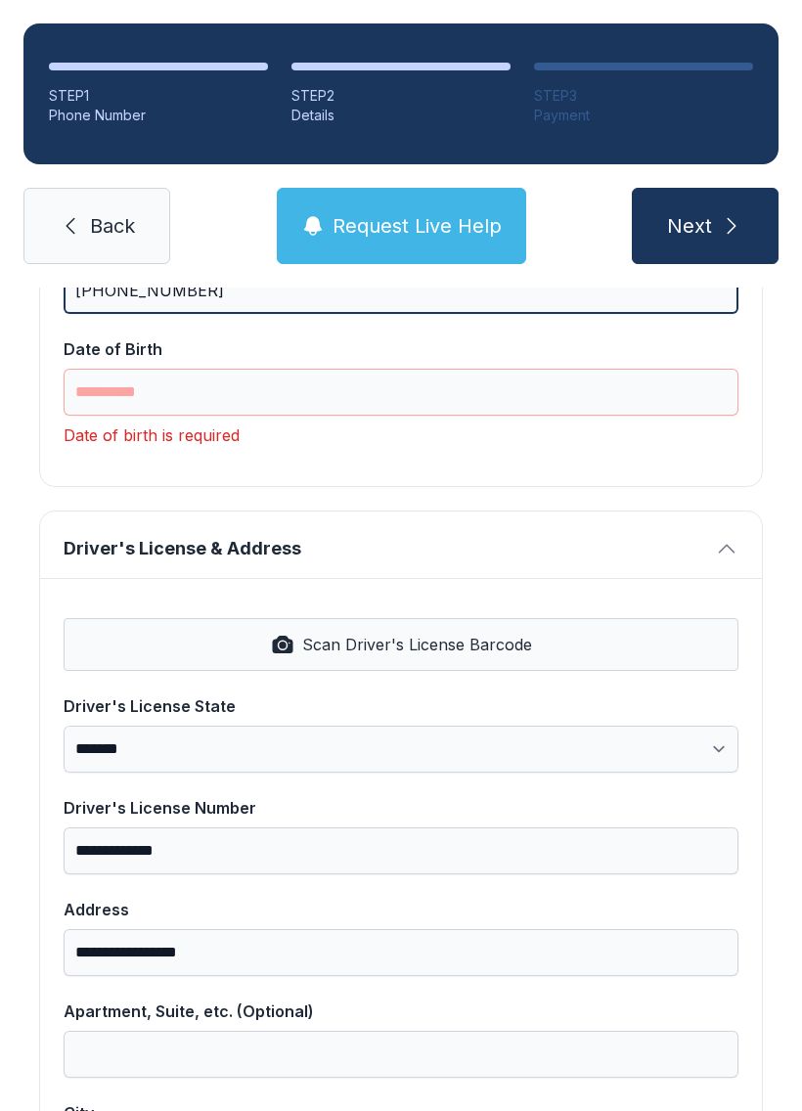
type input "[PHONE_NUMBER]"
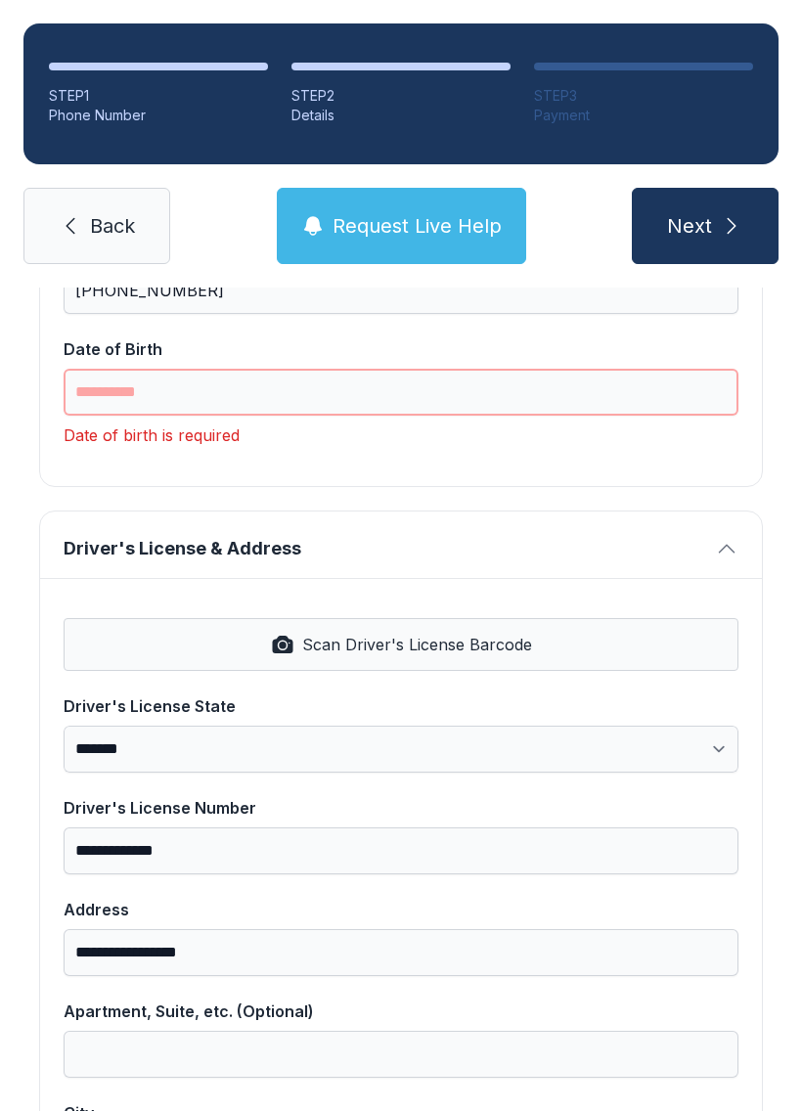
click at [338, 369] on input "Date of Birth" at bounding box center [401, 392] width 675 height 47
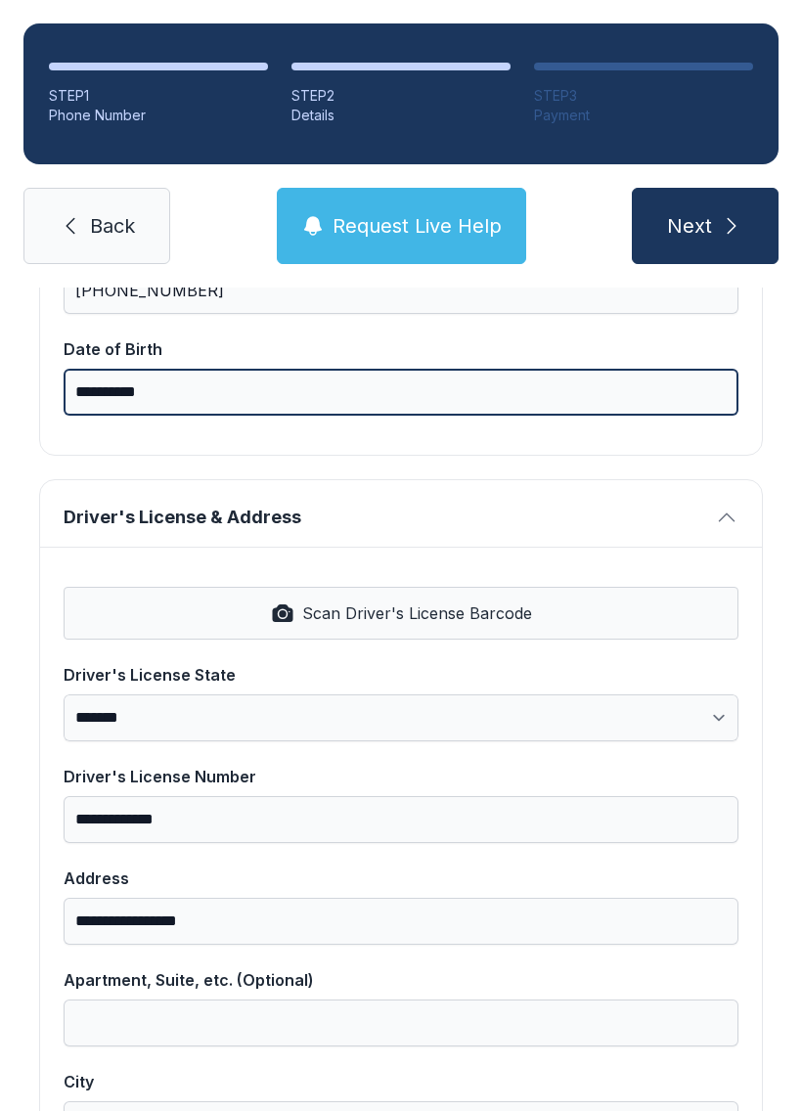
type input "**********"
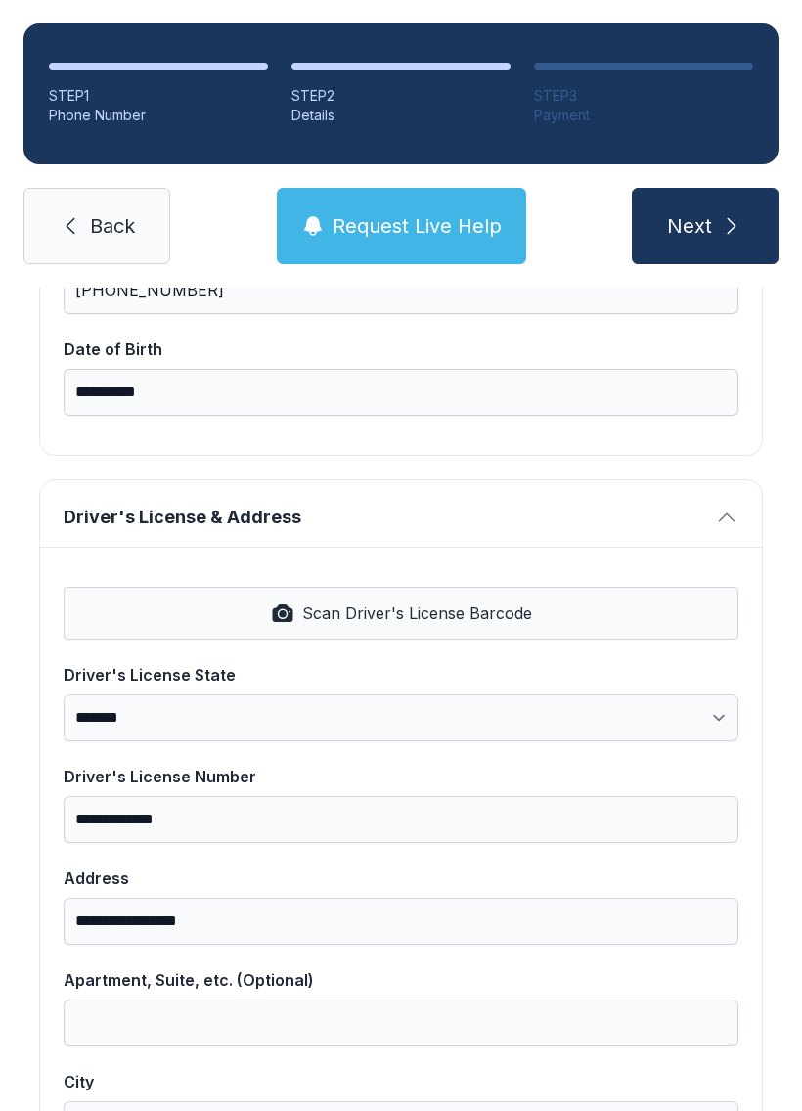
click at [699, 212] on span "Next" at bounding box center [689, 225] width 45 height 27
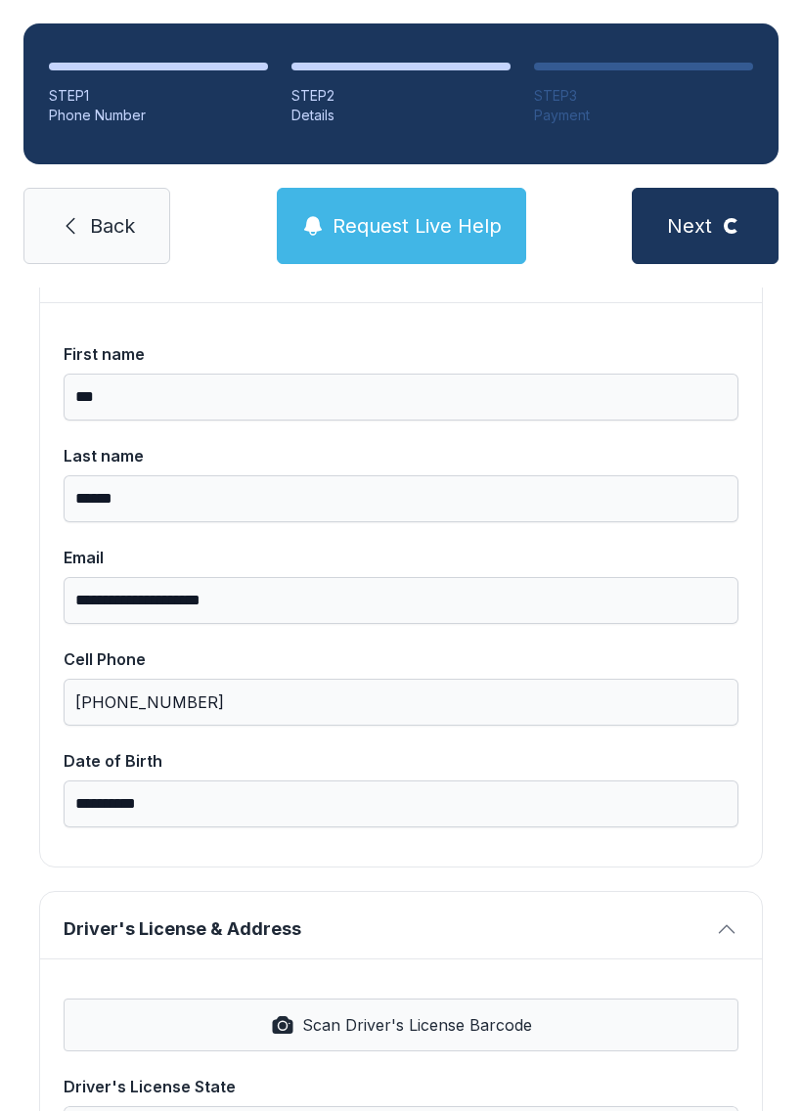
scroll to position [-104, 0]
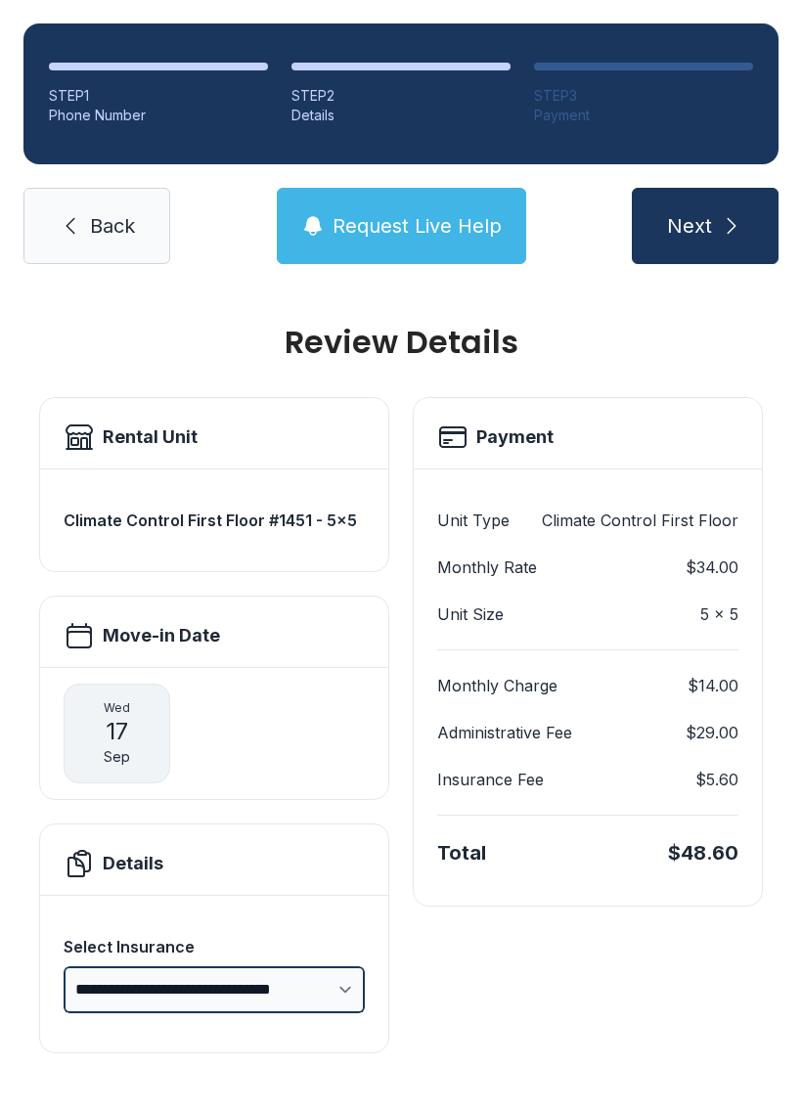
click at [342, 1061] on div "**********" at bounding box center [401, 710] width 802 height 844
click at [148, 850] on h2 "Details" at bounding box center [133, 863] width 61 height 27
click at [700, 212] on span "Next" at bounding box center [689, 225] width 45 height 27
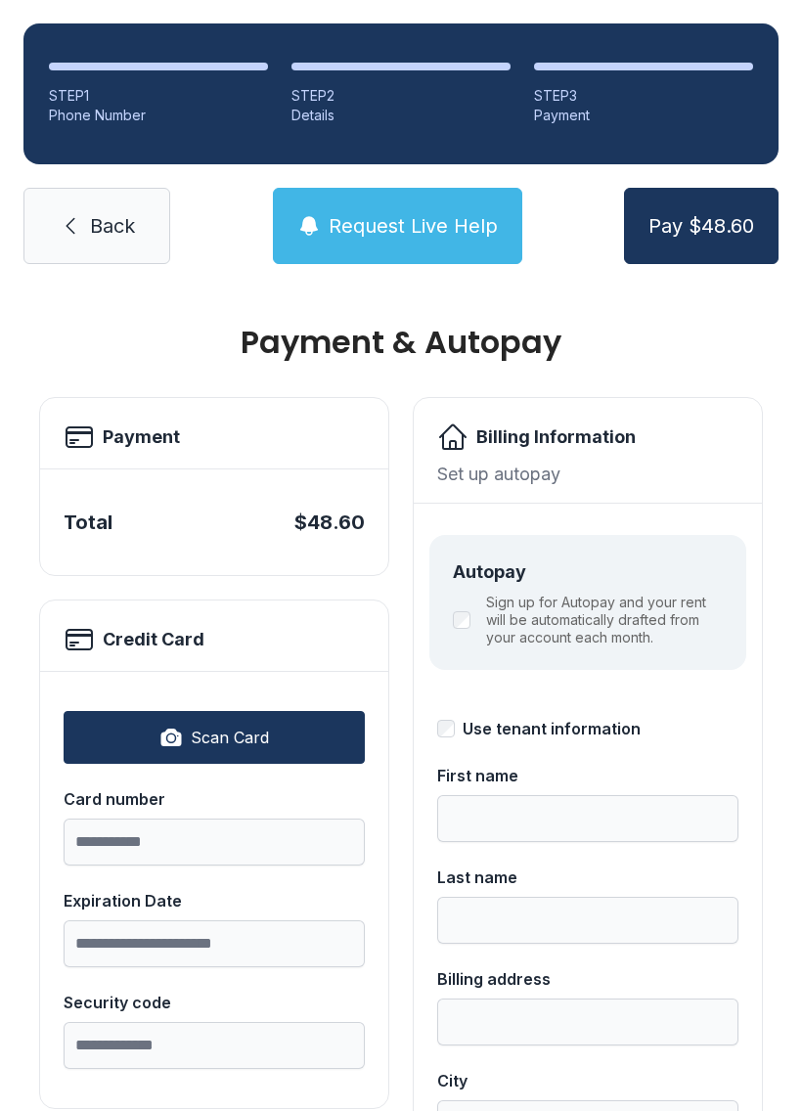
click at [79, 232] on icon at bounding box center [70, 225] width 23 height 23
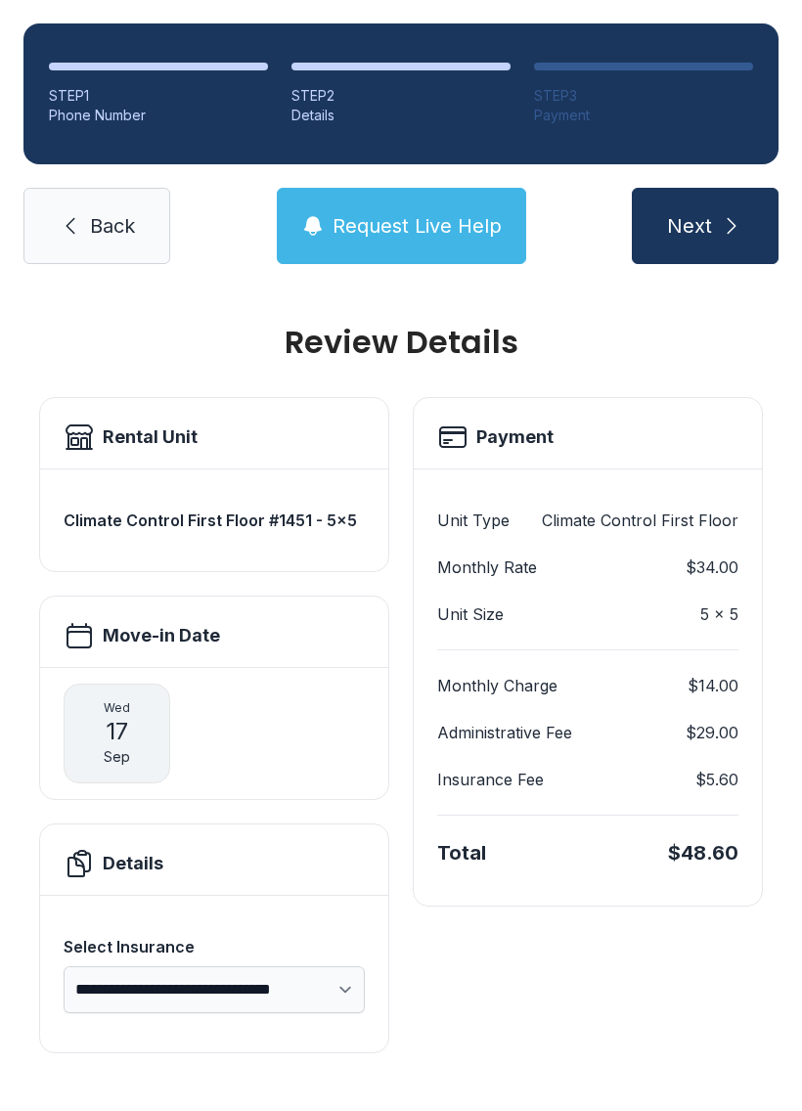
click at [85, 228] on link "Back" at bounding box center [96, 226] width 147 height 76
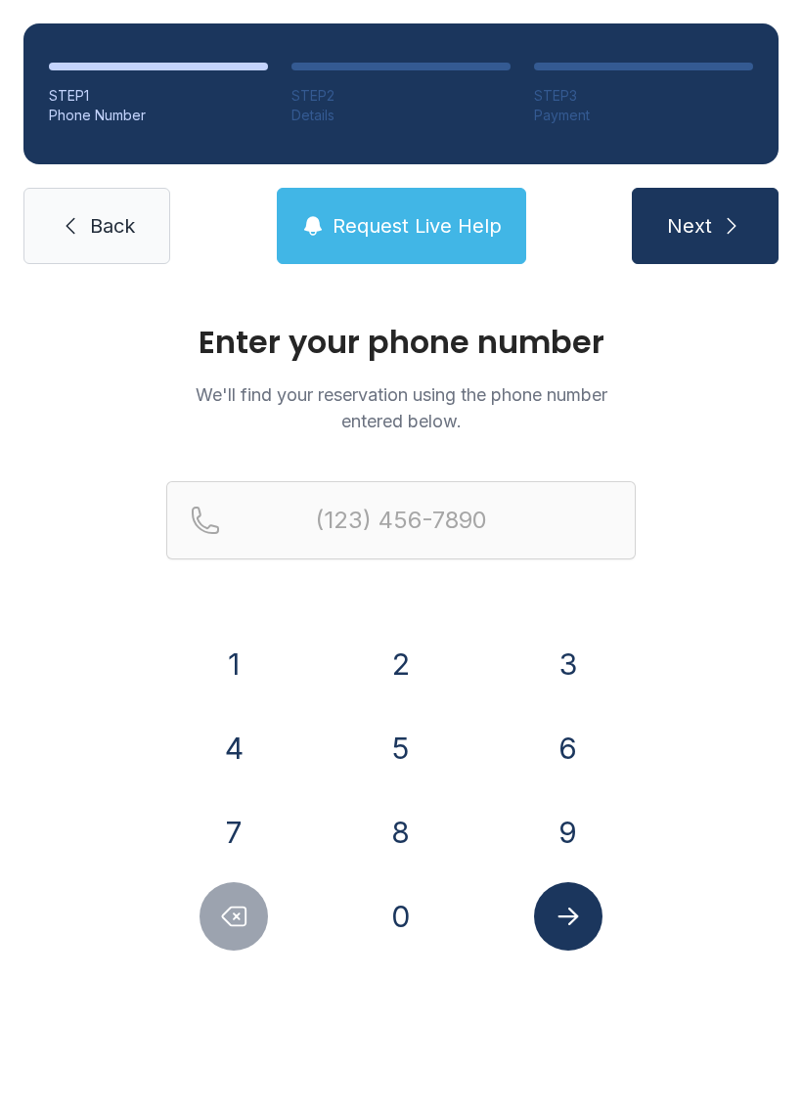
click at [727, 220] on icon "submit" at bounding box center [731, 225] width 23 height 23
click at [568, 666] on button "3" at bounding box center [568, 664] width 68 height 68
click at [389, 673] on button "2" at bounding box center [401, 664] width 68 height 68
click at [227, 670] on button "1" at bounding box center [233, 664] width 68 height 68
click at [248, 834] on button "7" at bounding box center [233, 832] width 68 height 68
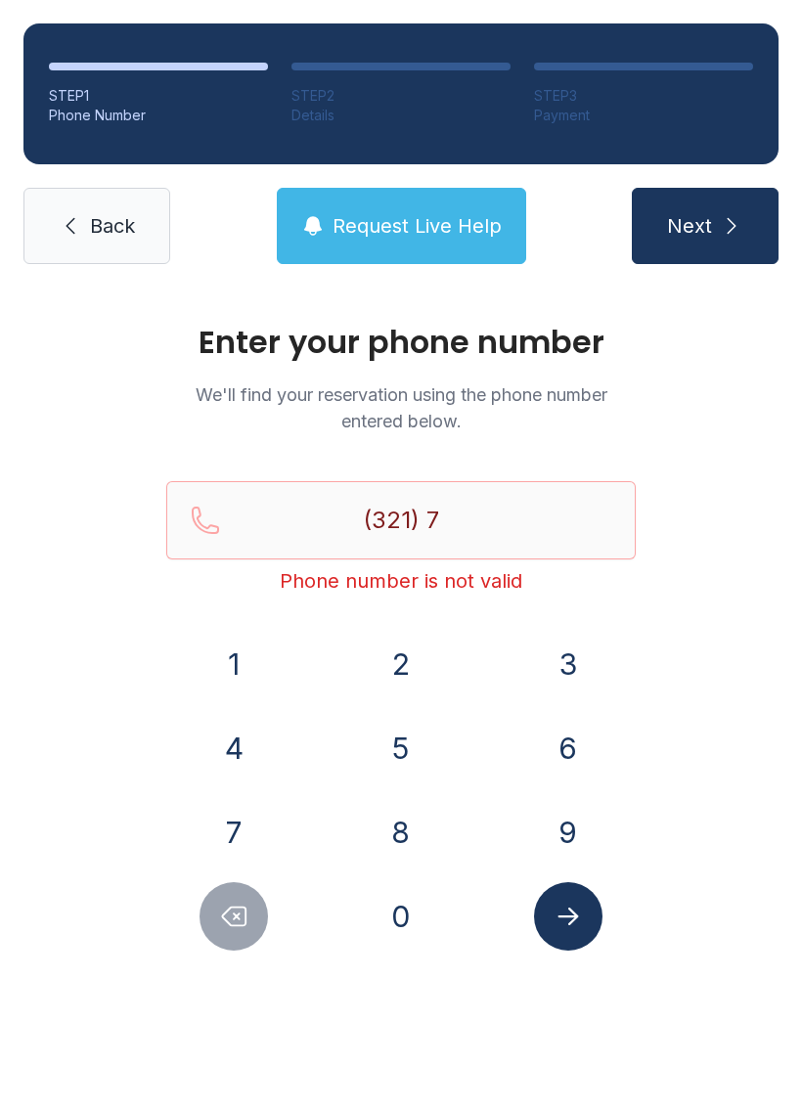
click at [390, 748] on button "5" at bounding box center [401, 748] width 68 height 68
click at [390, 944] on button "0" at bounding box center [401, 916] width 68 height 68
click at [246, 764] on button "4" at bounding box center [233, 748] width 68 height 68
click at [265, 670] on button "1" at bounding box center [233, 664] width 68 height 68
click at [390, 660] on button "2" at bounding box center [401, 664] width 68 height 68
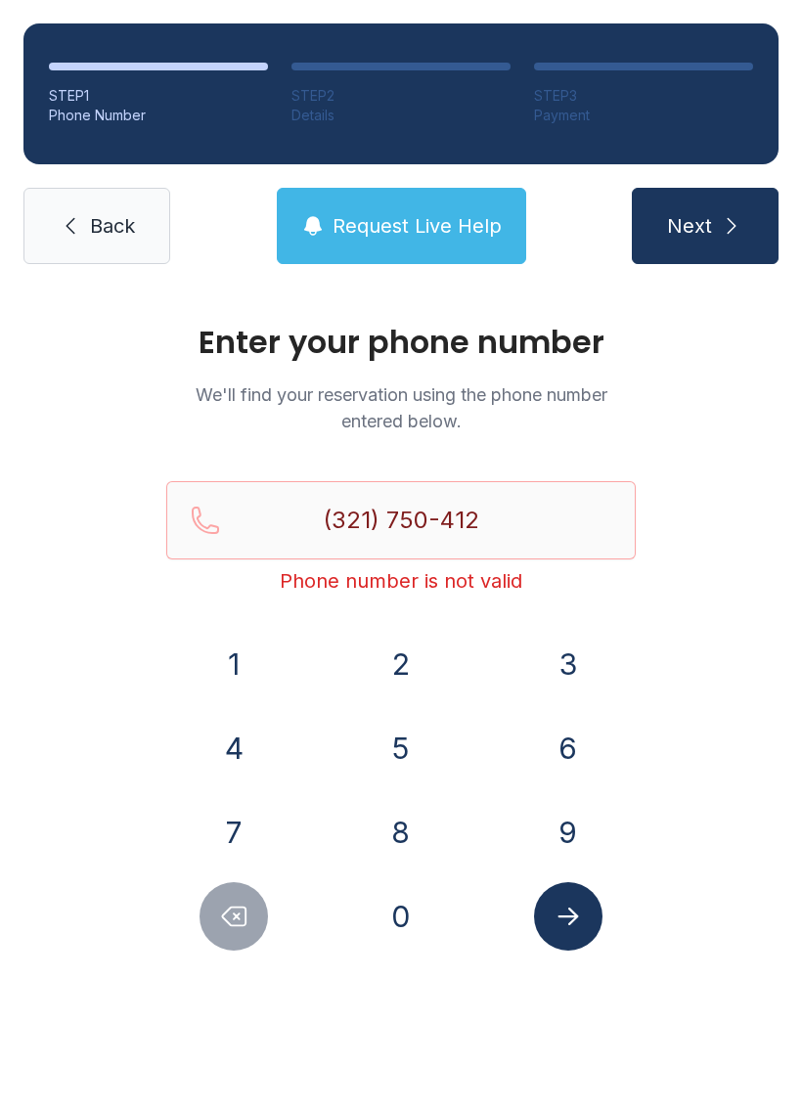
click at [570, 831] on button "9" at bounding box center [568, 832] width 68 height 68
type input "[PHONE_NUMBER]"
click at [722, 216] on icon "submit" at bounding box center [731, 225] width 23 height 23
